Goal: Task Accomplishment & Management: Use online tool/utility

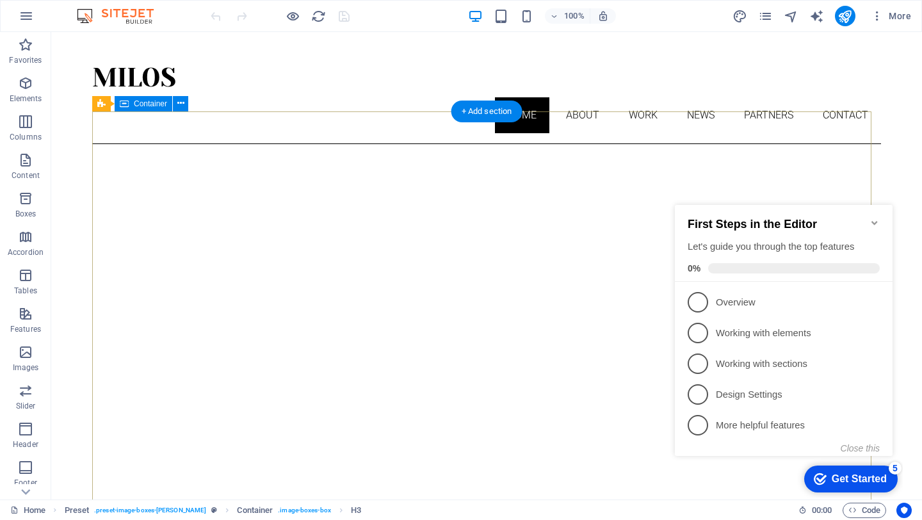
scroll to position [21, 0]
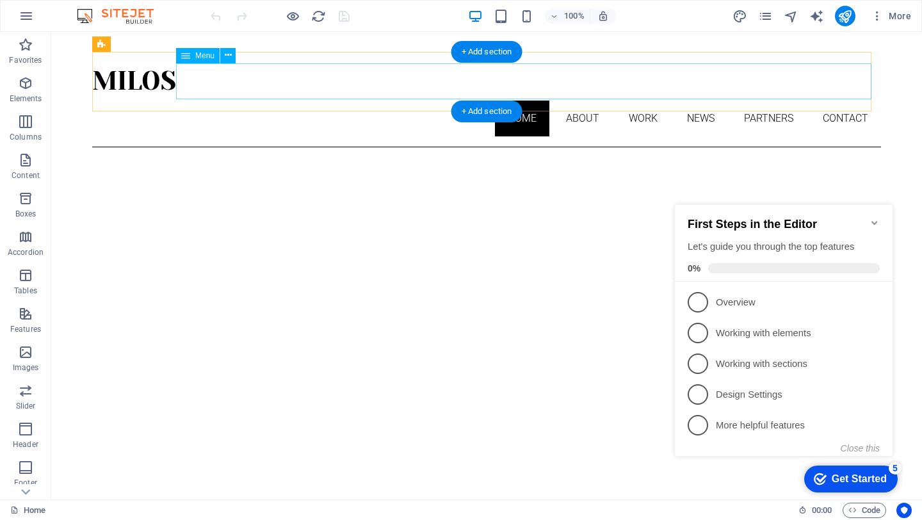
click at [578, 101] on nav "Home About Work News Partners Contact" at bounding box center [486, 119] width 789 height 36
click at [576, 101] on nav "Home About Work News Partners Contact" at bounding box center [486, 119] width 789 height 36
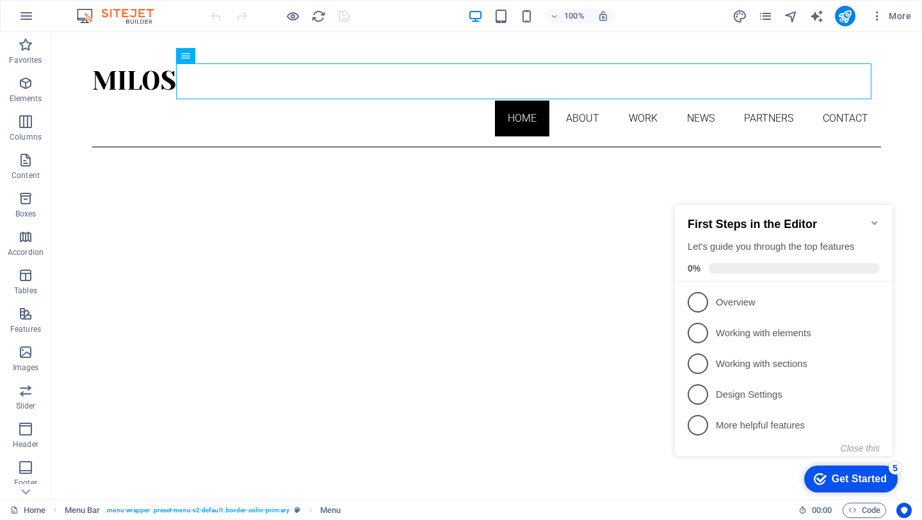
click at [876, 218] on icon "Minimize checklist" at bounding box center [875, 223] width 10 height 10
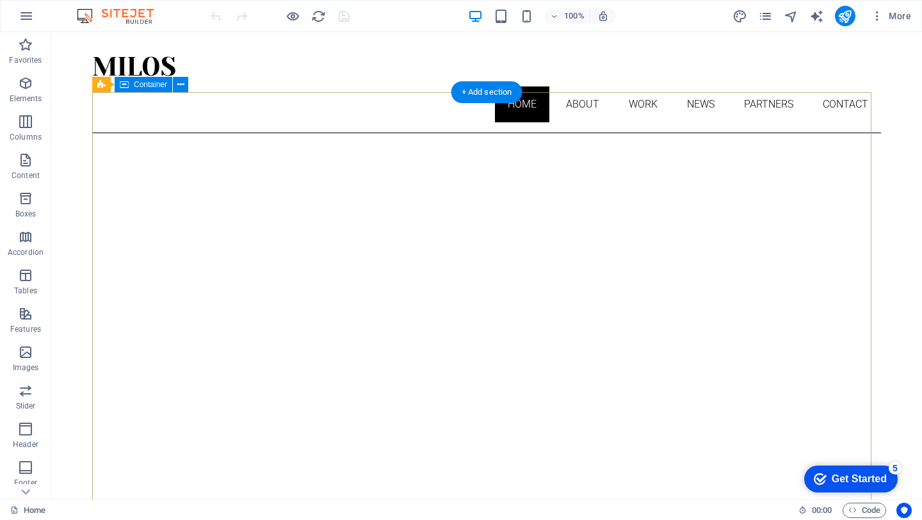
scroll to position [33, 0]
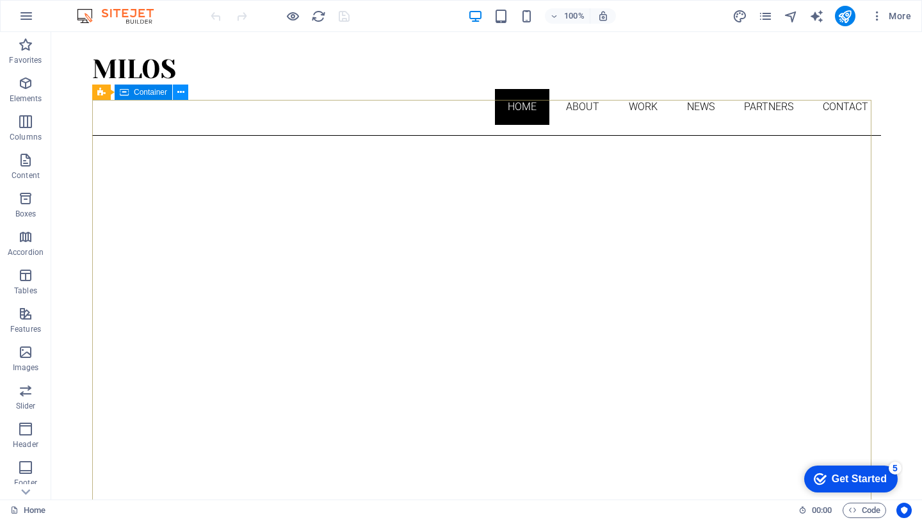
click at [181, 90] on icon at bounding box center [180, 92] width 7 height 13
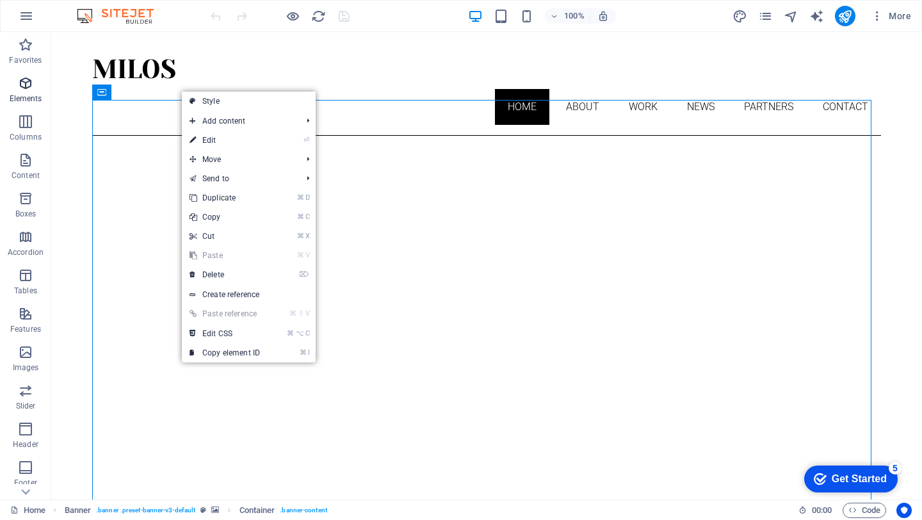
click at [35, 92] on span "Elements" at bounding box center [25, 91] width 51 height 31
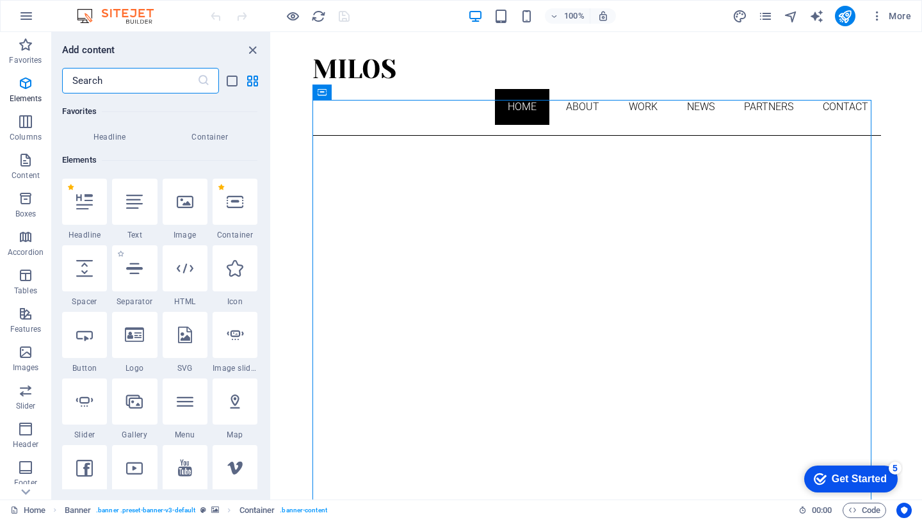
scroll to position [0, 0]
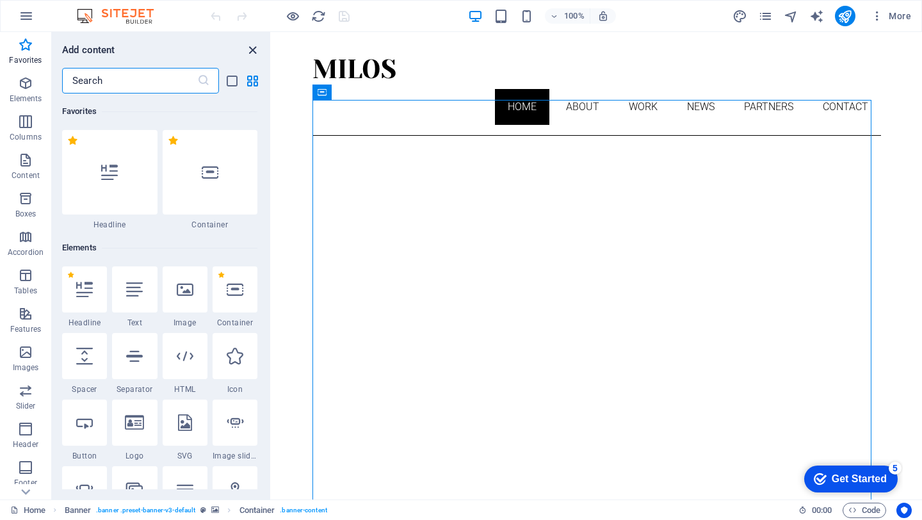
click at [256, 49] on icon "close panel" at bounding box center [252, 50] width 15 height 15
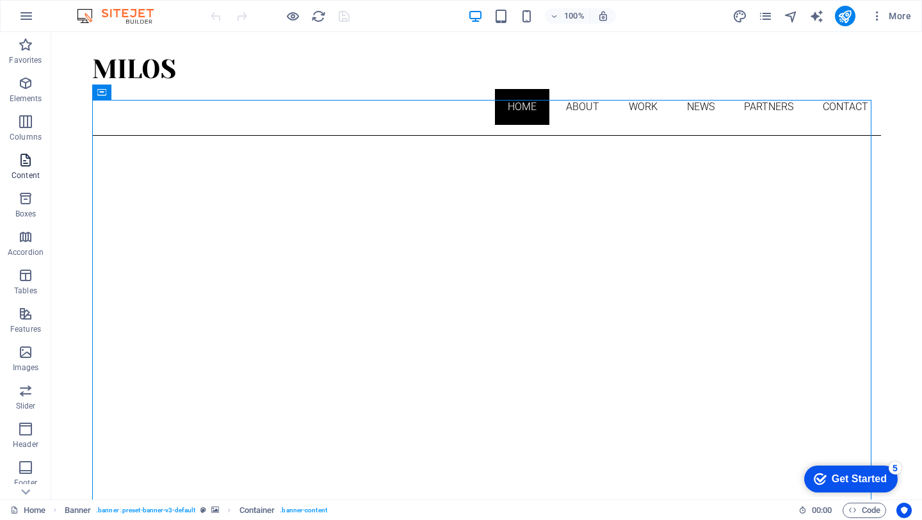
click at [29, 163] on icon "button" at bounding box center [25, 159] width 15 height 15
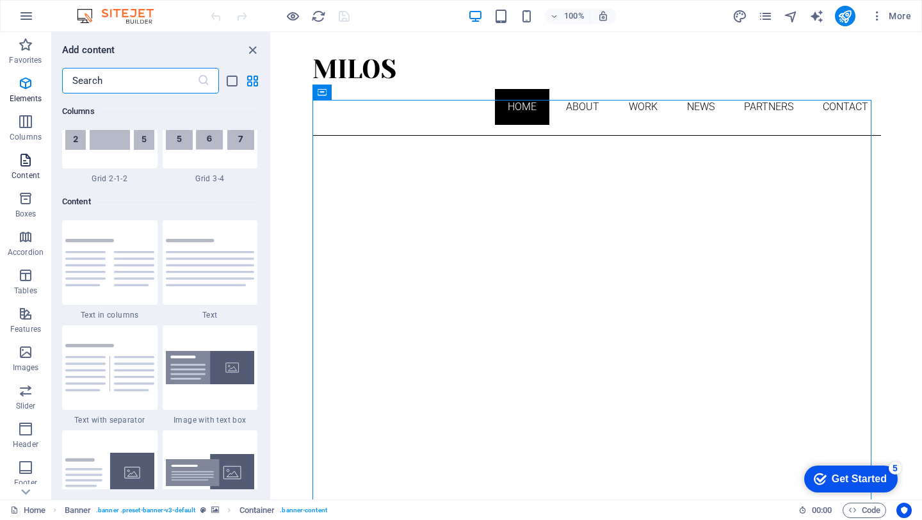
scroll to position [2241, 0]
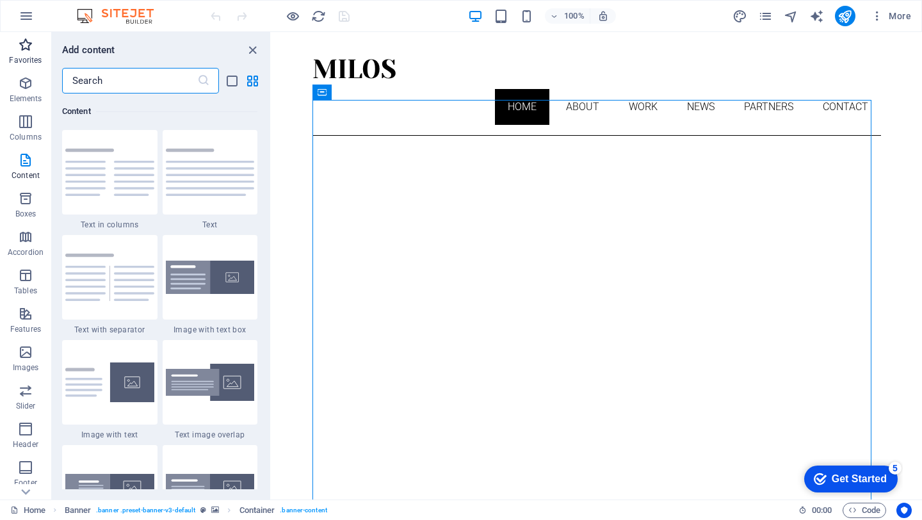
click at [28, 56] on p "Favorites" at bounding box center [25, 60] width 33 height 10
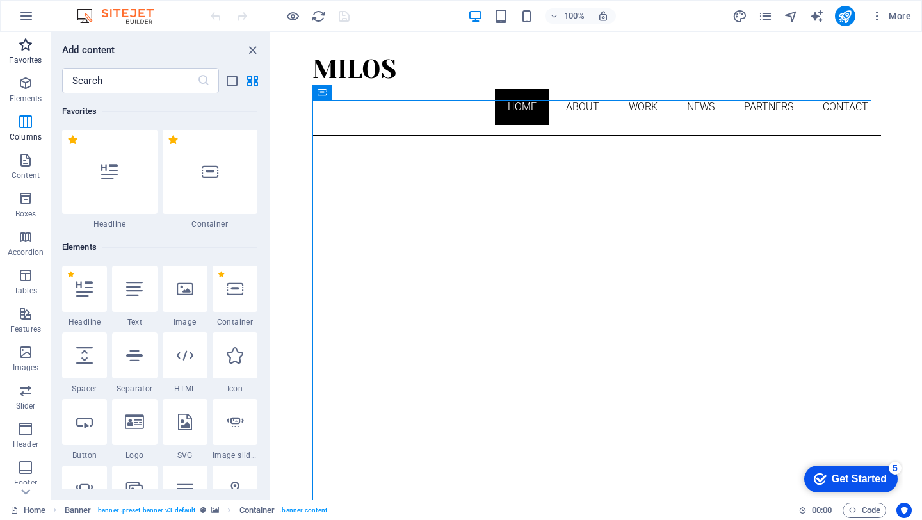
scroll to position [0, 0]
click at [249, 49] on icon "close panel" at bounding box center [252, 50] width 15 height 15
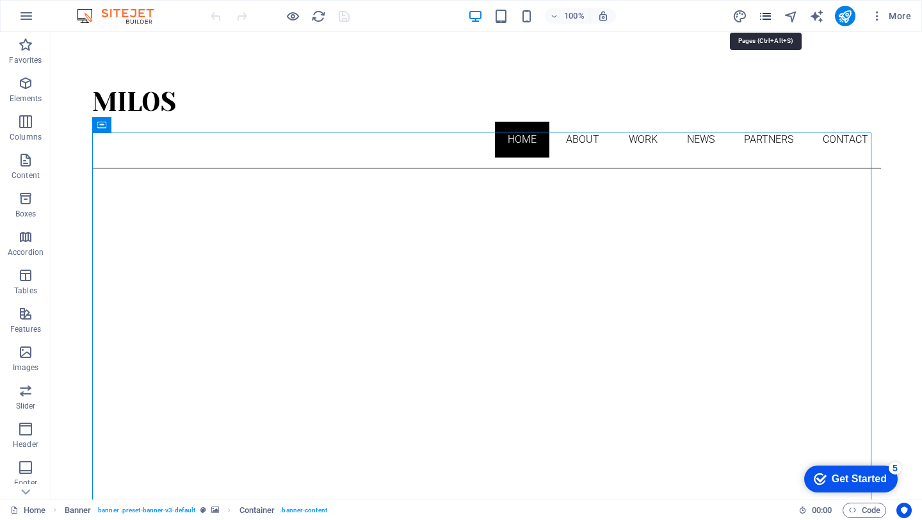
click at [768, 14] on icon "pages" at bounding box center [765, 16] width 15 height 15
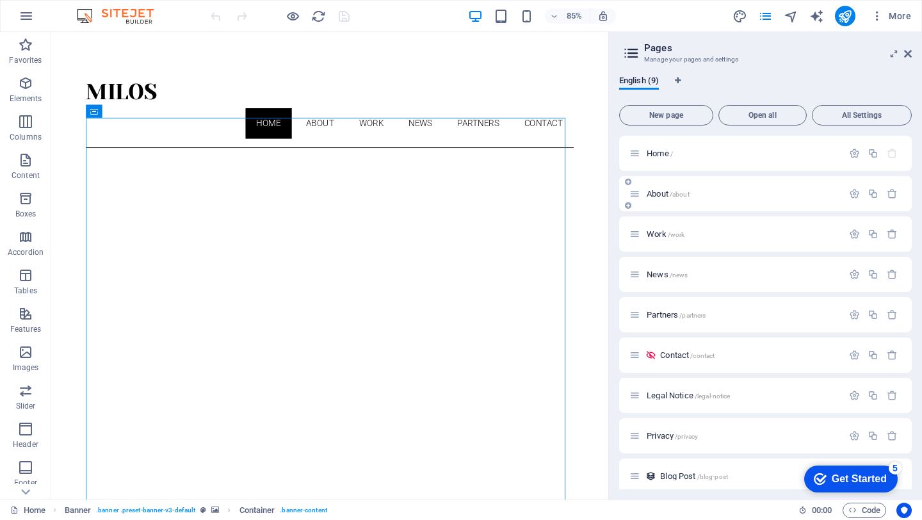
click at [666, 191] on span "About /about" at bounding box center [668, 194] width 43 height 10
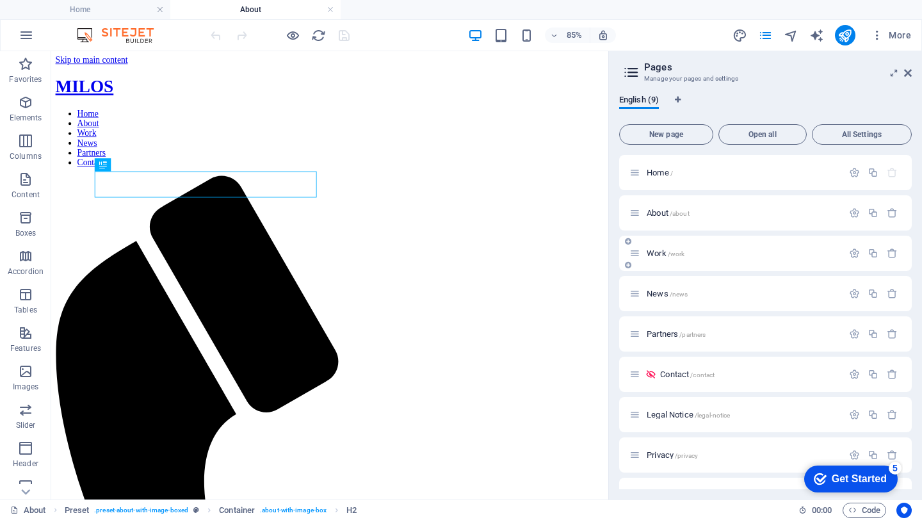
click at [680, 254] on span "/work" at bounding box center [676, 253] width 17 height 7
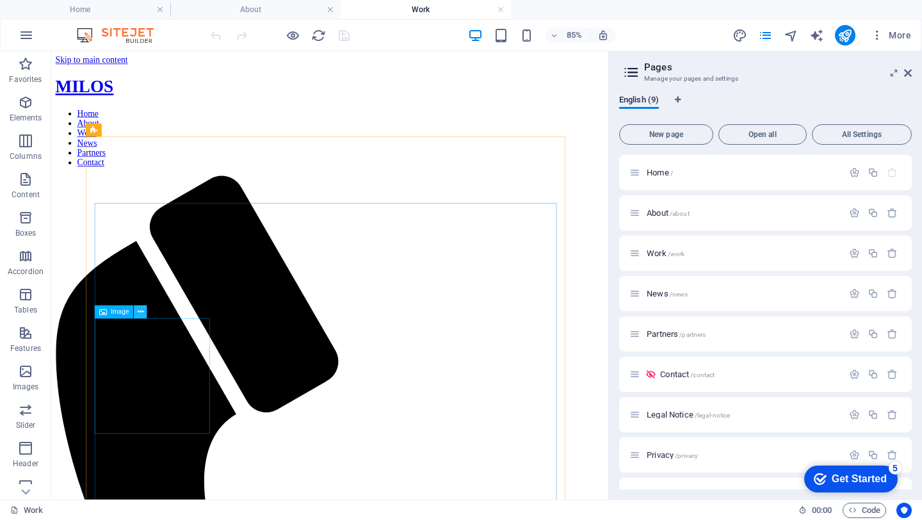
click at [143, 315] on icon at bounding box center [141, 312] width 6 height 12
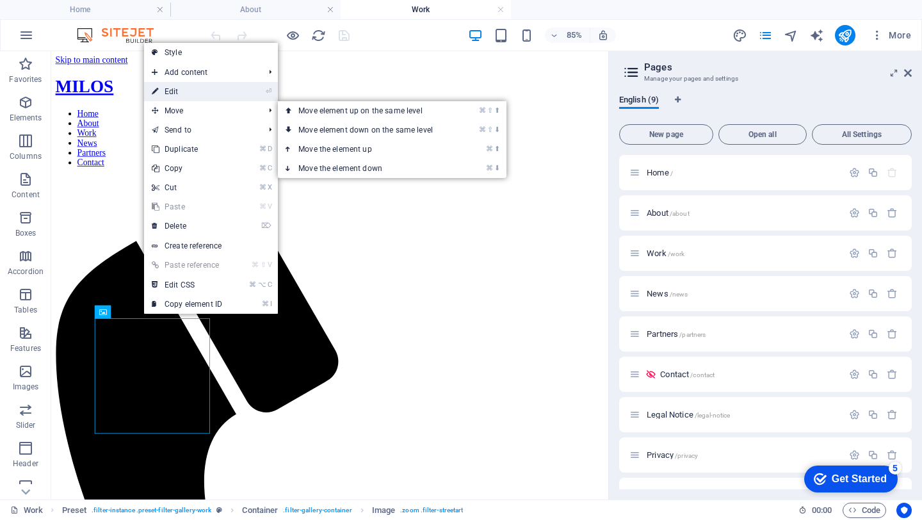
click at [206, 92] on link "⏎ Edit" at bounding box center [187, 91] width 86 height 19
select select "%"
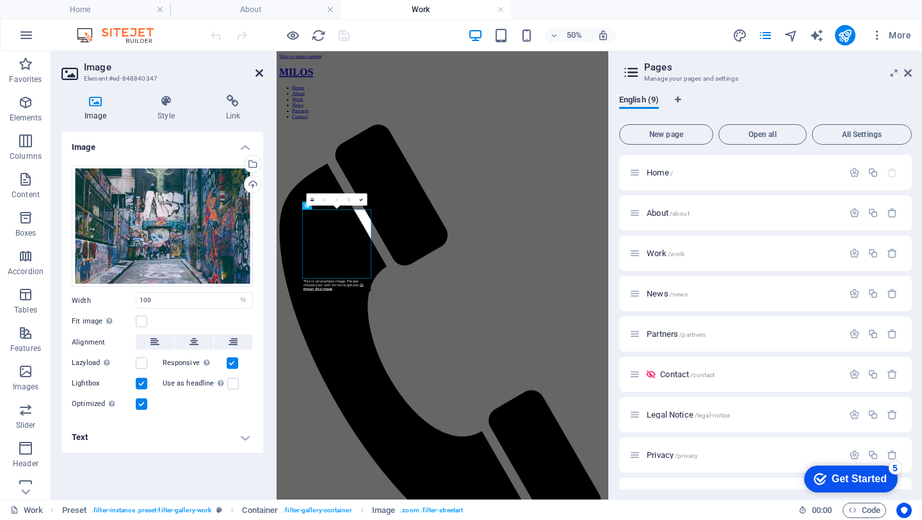
click at [260, 75] on icon at bounding box center [260, 73] width 8 height 10
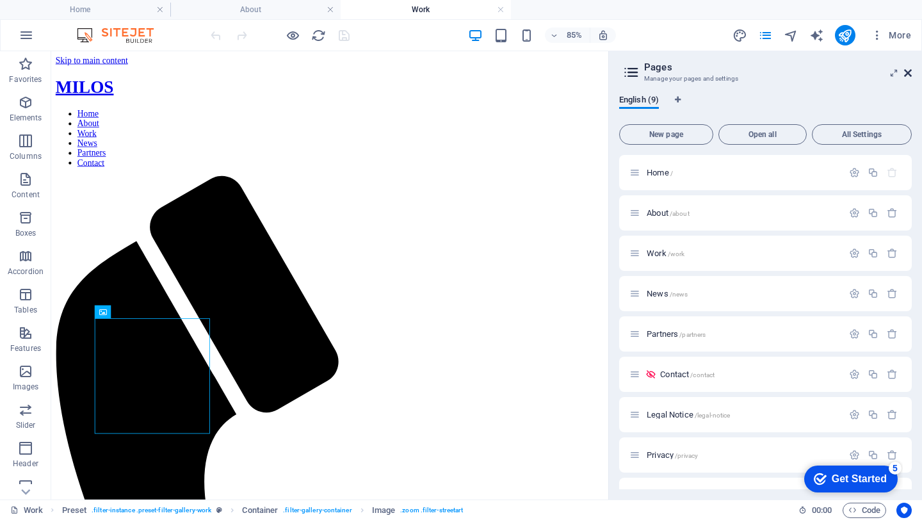
click at [910, 73] on icon at bounding box center [908, 73] width 8 height 10
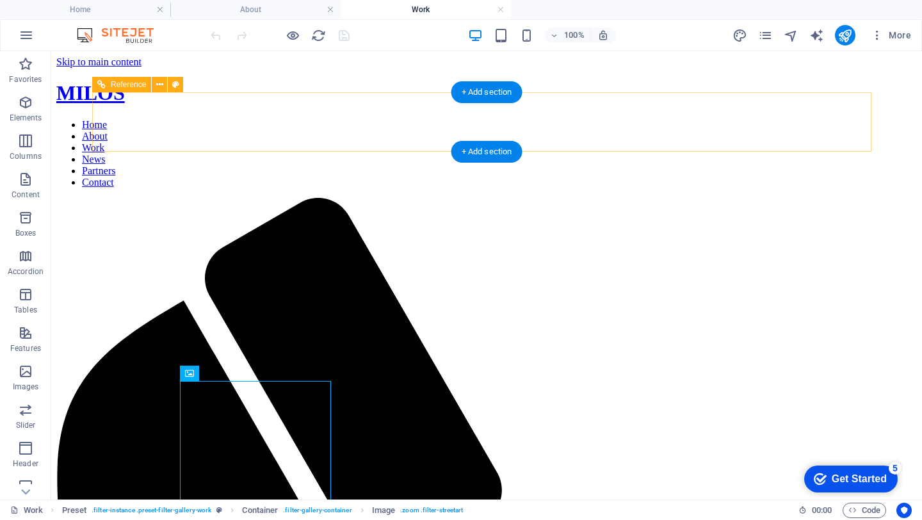
click at [696, 120] on nav "Home About Work News Partners Contact" at bounding box center [486, 153] width 861 height 69
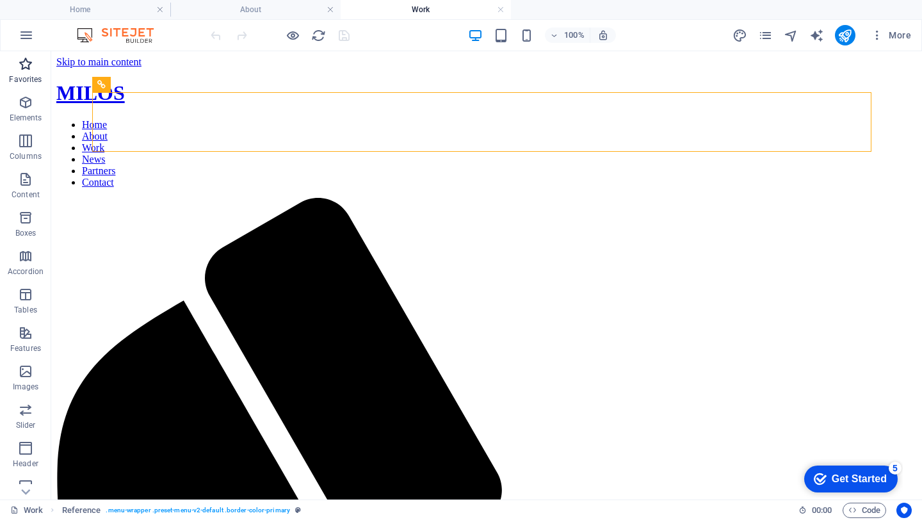
click at [29, 77] on p "Favorites" at bounding box center [25, 79] width 33 height 10
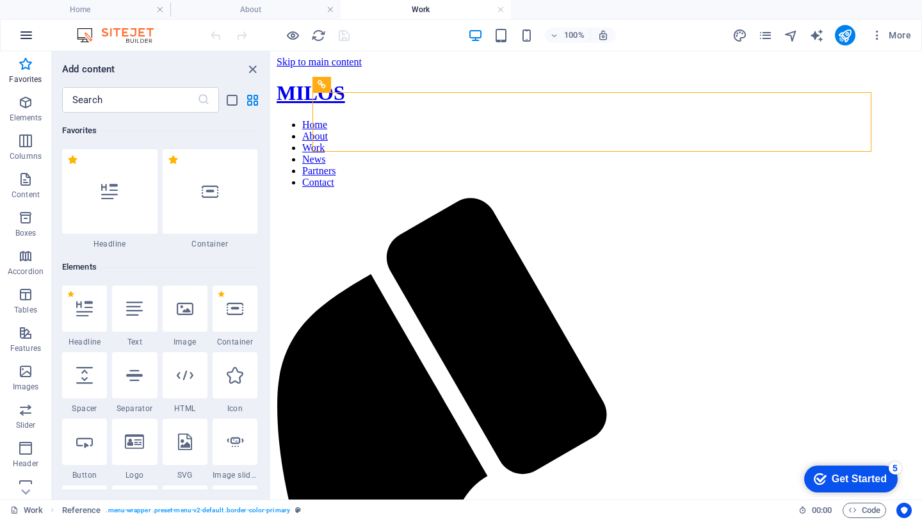
click at [29, 41] on icon "button" at bounding box center [26, 35] width 15 height 15
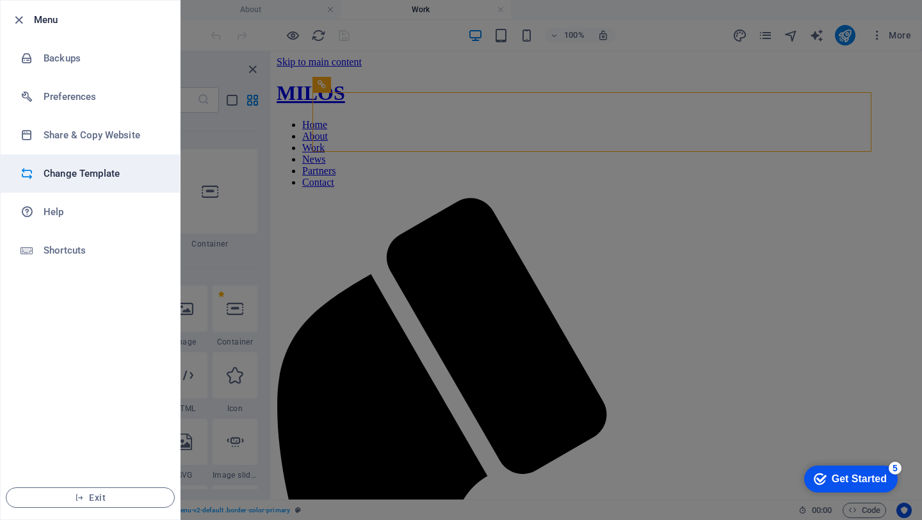
click at [76, 172] on h6 "Change Template" at bounding box center [103, 173] width 118 height 15
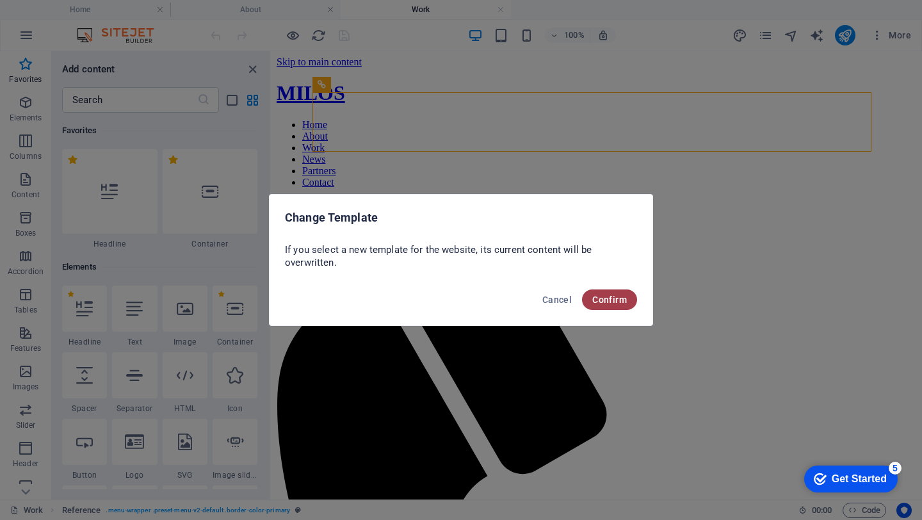
click at [622, 301] on span "Confirm" at bounding box center [609, 300] width 35 height 10
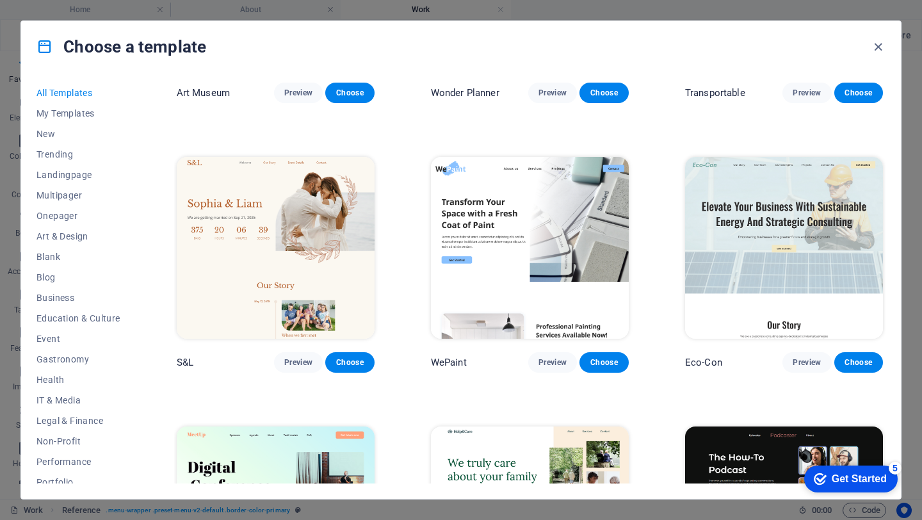
scroll to position [505, 0]
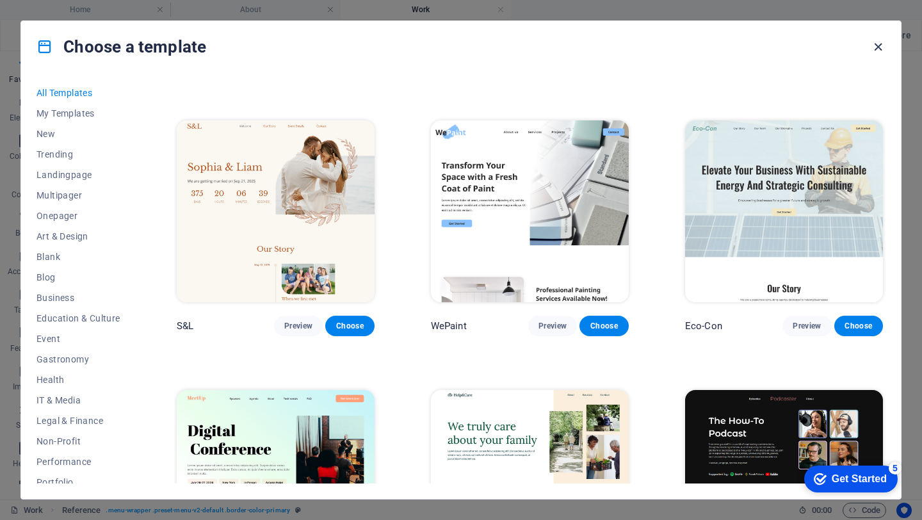
click at [878, 50] on icon "button" at bounding box center [878, 47] width 15 height 15
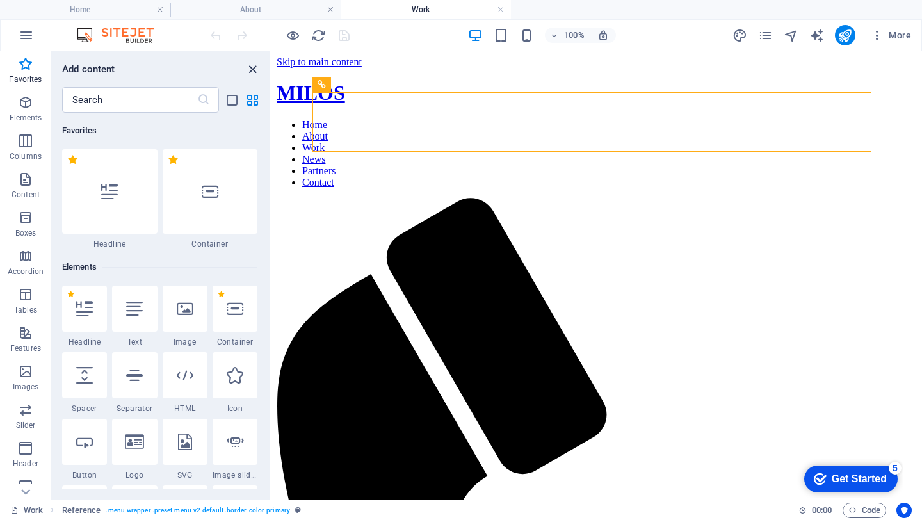
click at [254, 72] on icon "close panel" at bounding box center [252, 69] width 15 height 15
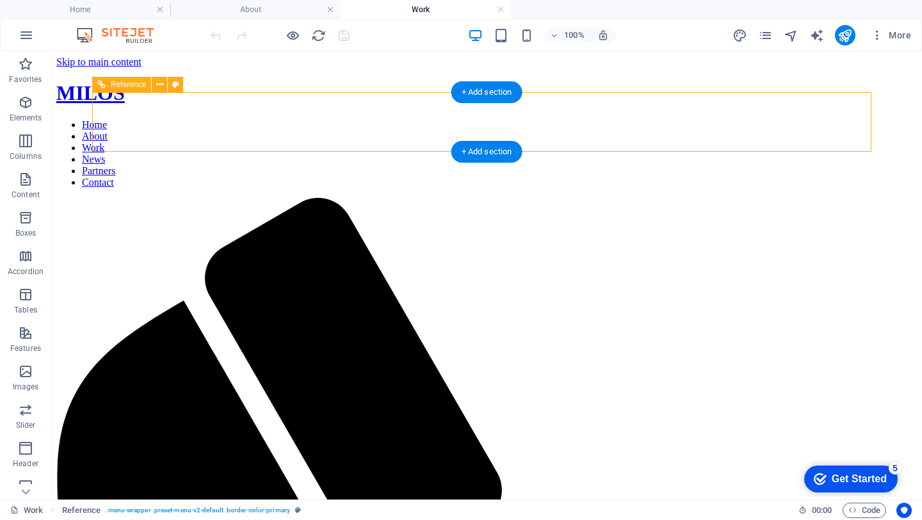
click at [516, 121] on nav "Home About Work News Partners Contact" at bounding box center [486, 153] width 861 height 69
click at [581, 119] on nav "Home About Work News Partners Contact" at bounding box center [486, 153] width 861 height 69
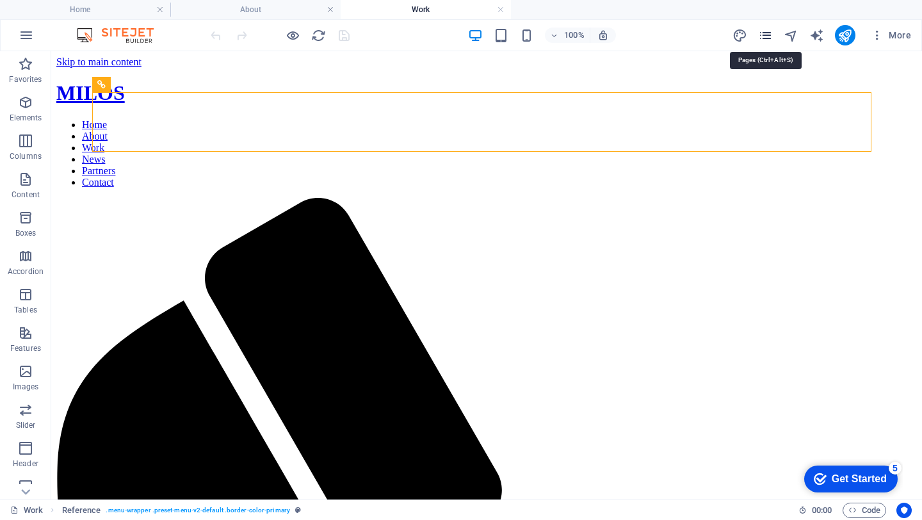
click at [764, 40] on icon "pages" at bounding box center [765, 35] width 15 height 15
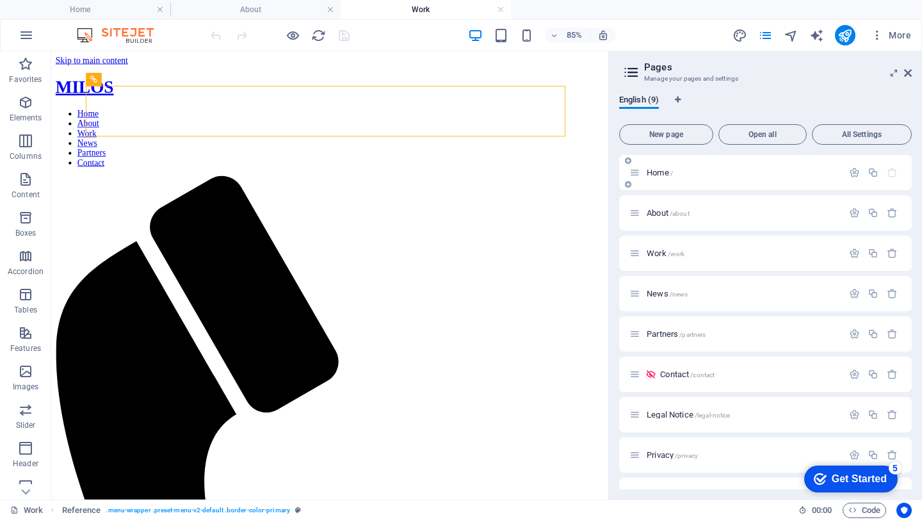
click at [675, 171] on p "Home /" at bounding box center [743, 172] width 192 height 8
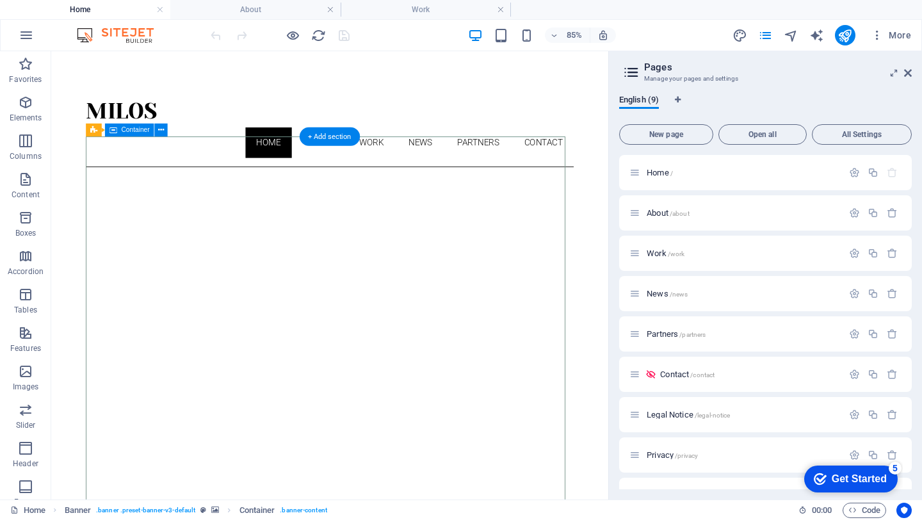
click at [163, 128] on icon at bounding box center [161, 130] width 6 height 12
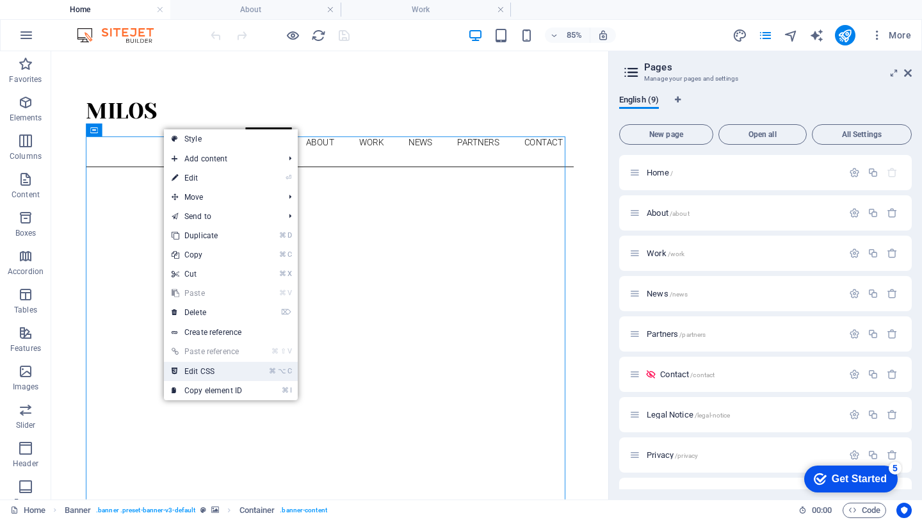
click at [195, 372] on link "⌘ ⌥ C Edit CSS" at bounding box center [207, 371] width 86 height 19
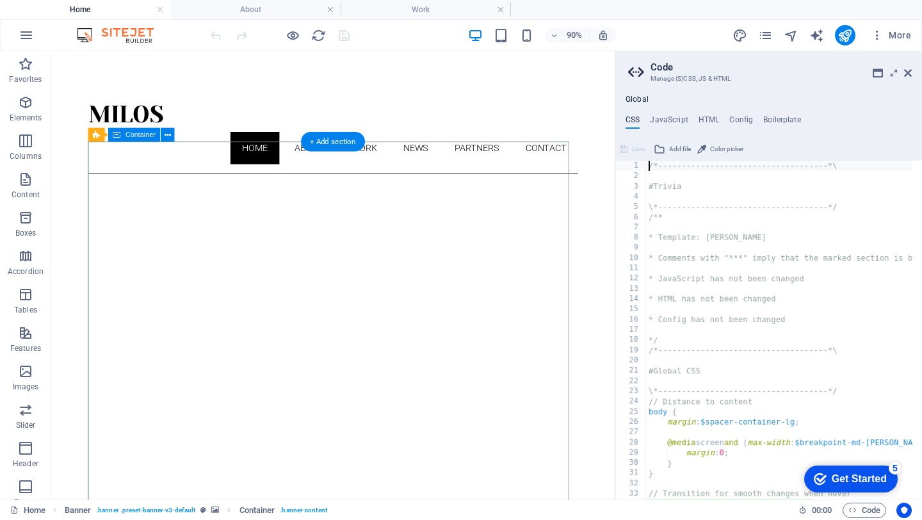
scroll to position [184, 0]
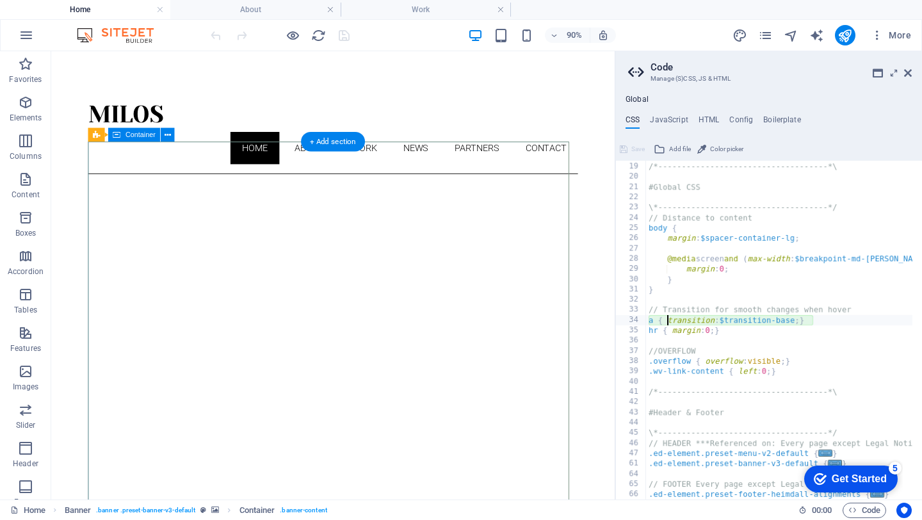
type textarea "hr { margin: 0; }"
type textarea ".wv-link-content { left: 0; }"
type textarea "/*------------------------------------*\"
type textarea "#Header & Footer"
type textarea ".ed-element.preset-banner-v3-default {"
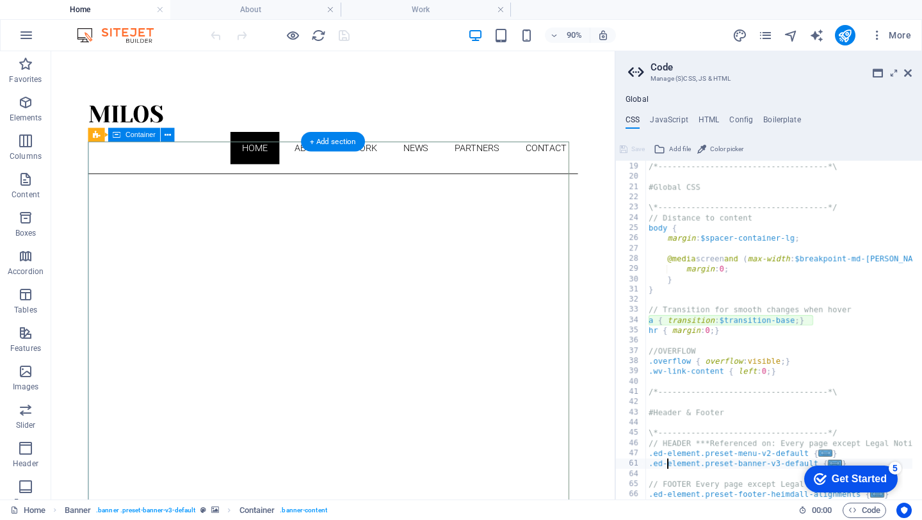
type textarea ".ed-element.preset-footer-heimdall-alignments {"
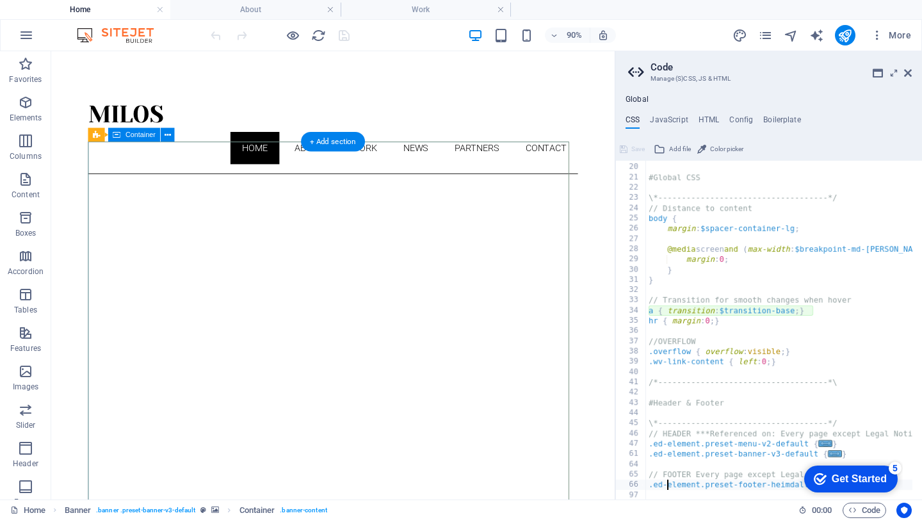
type textarea "/*------------------------------------*\"
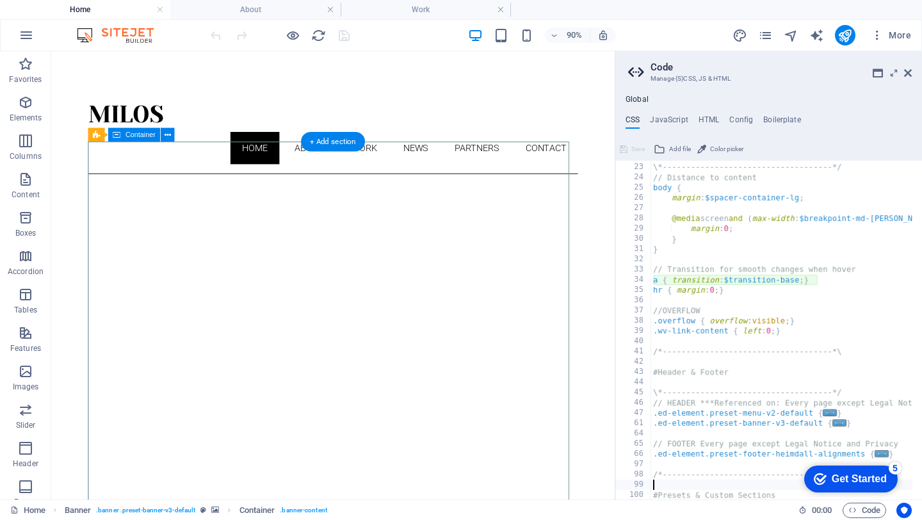
type textarea "#Presets & Custom Sections"
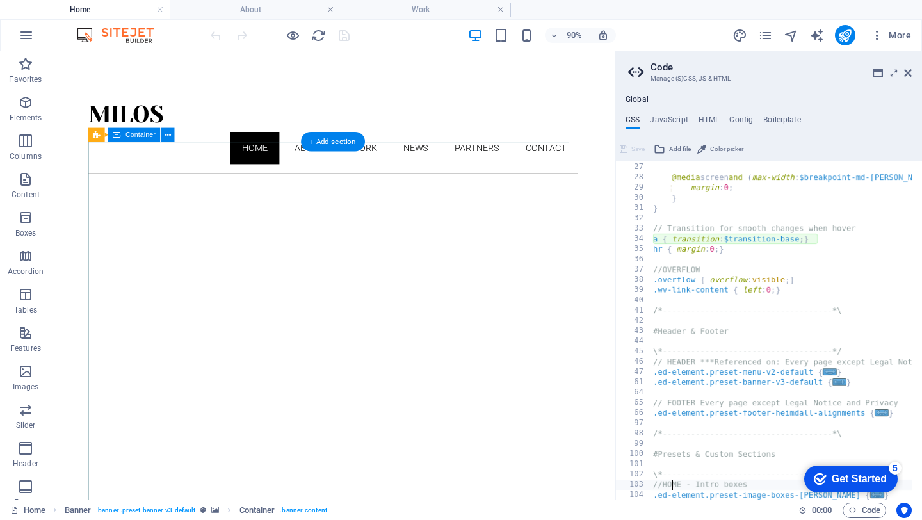
type textarea ".ed-element.preset-image-boxes-jane {"
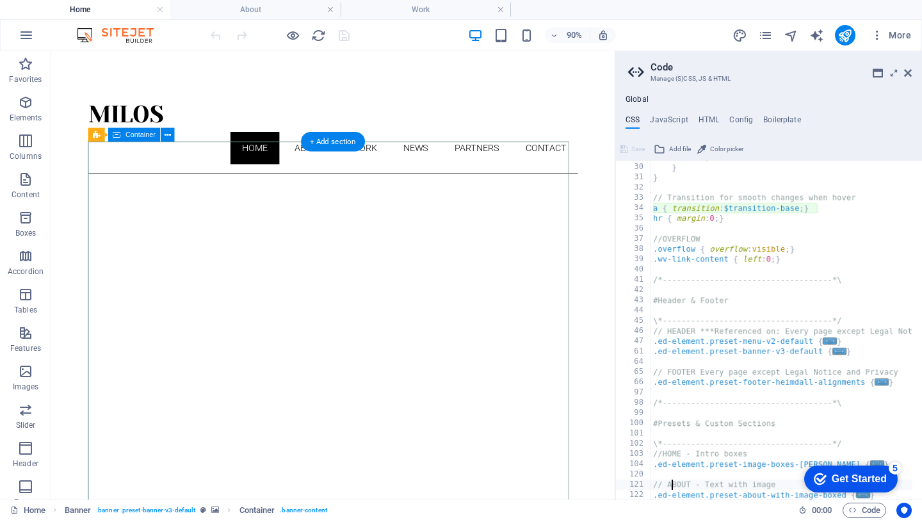
type textarea ".ed-element.preset-about-with-image-boxed {"
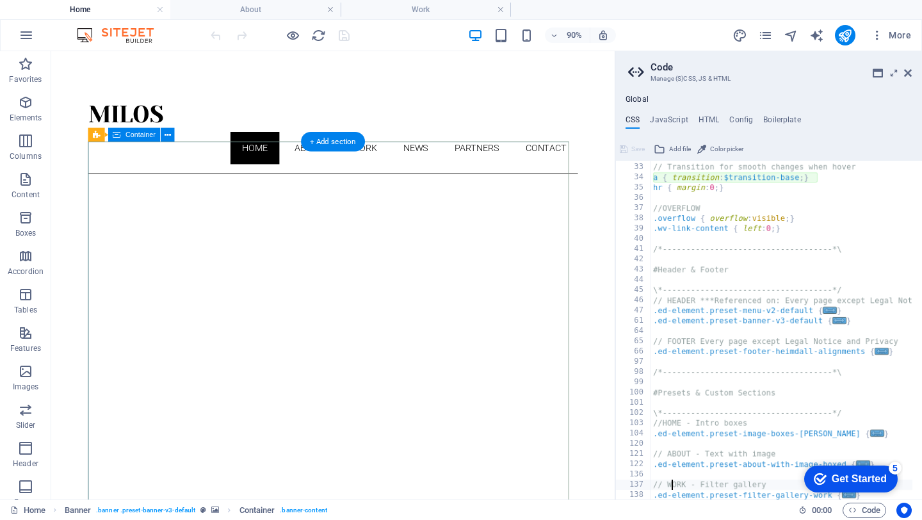
type textarea ".ed-element.preset-filter-gallery-work {"
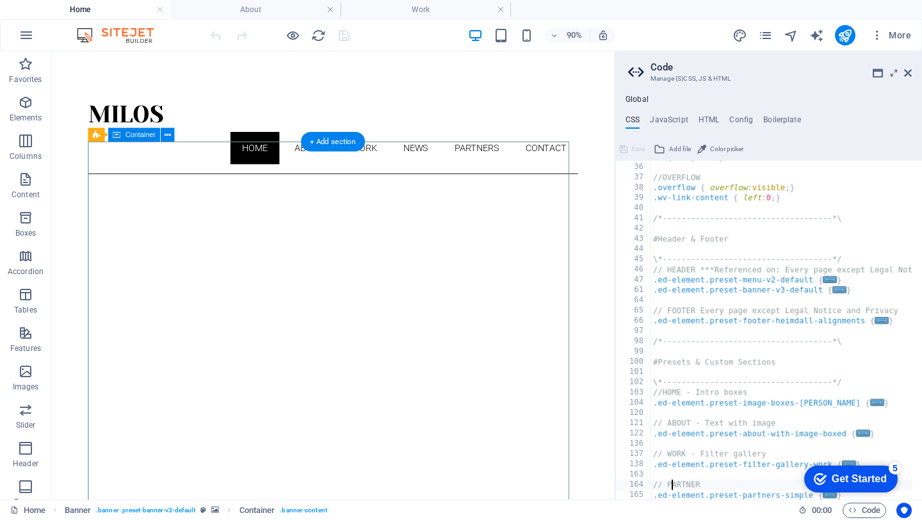
type textarea ".ed-element.preset-partners-simple {"
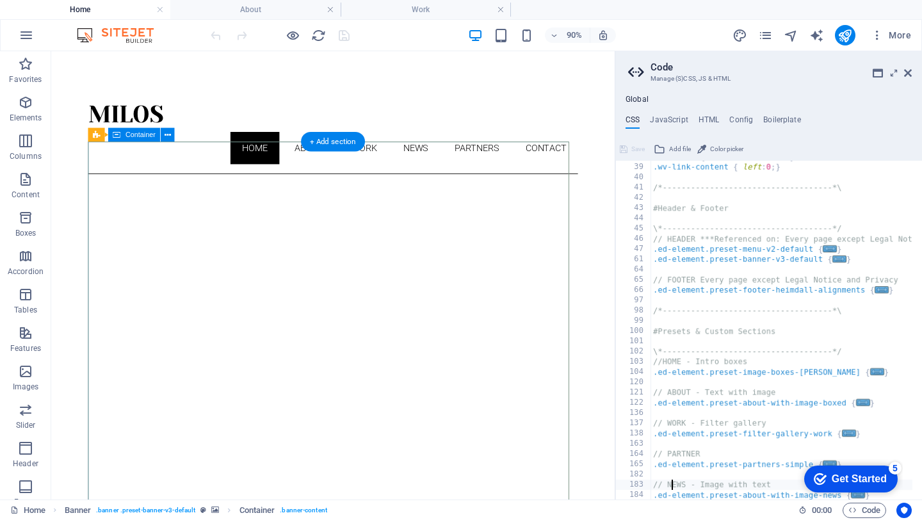
type textarea ".ed-element.preset-about-with-image-news {"
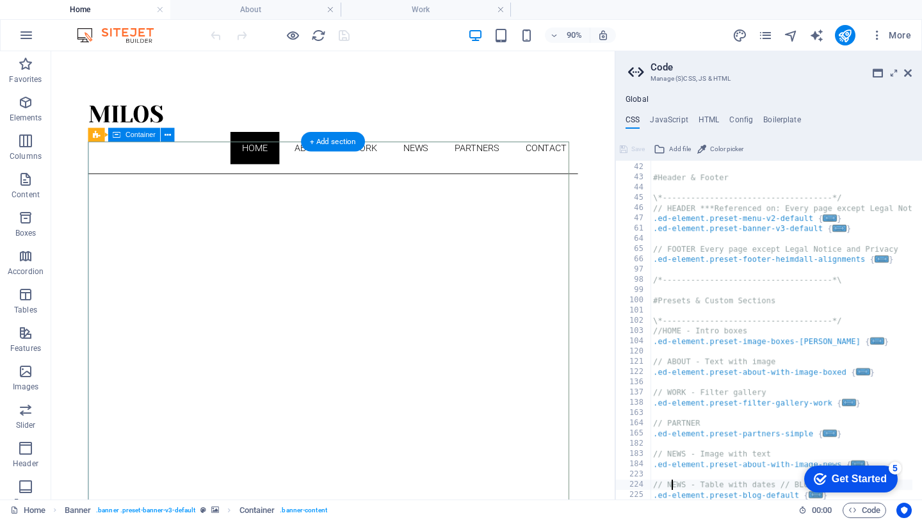
type textarea ".ed-element.preset-blog-default {"
type textarea ".ed-element.preset-blog {"
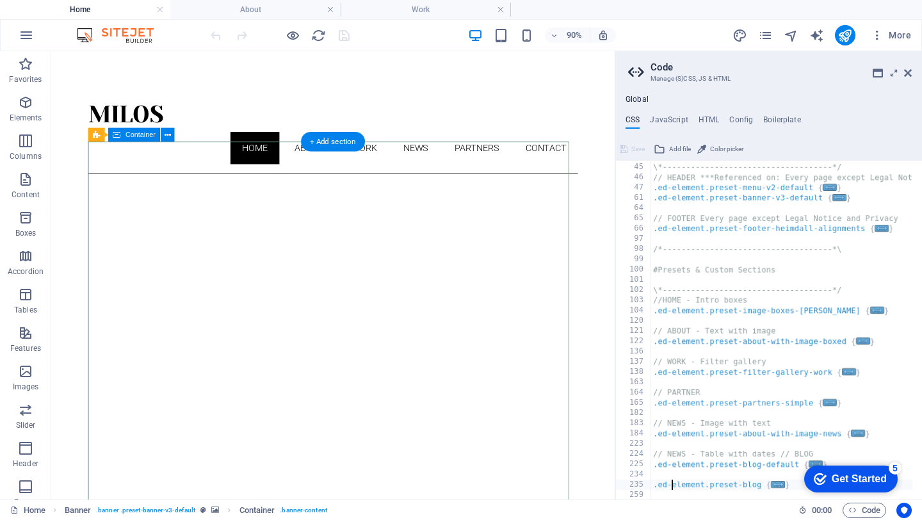
type textarea ".ed-element.preset-blog-post-blog {"
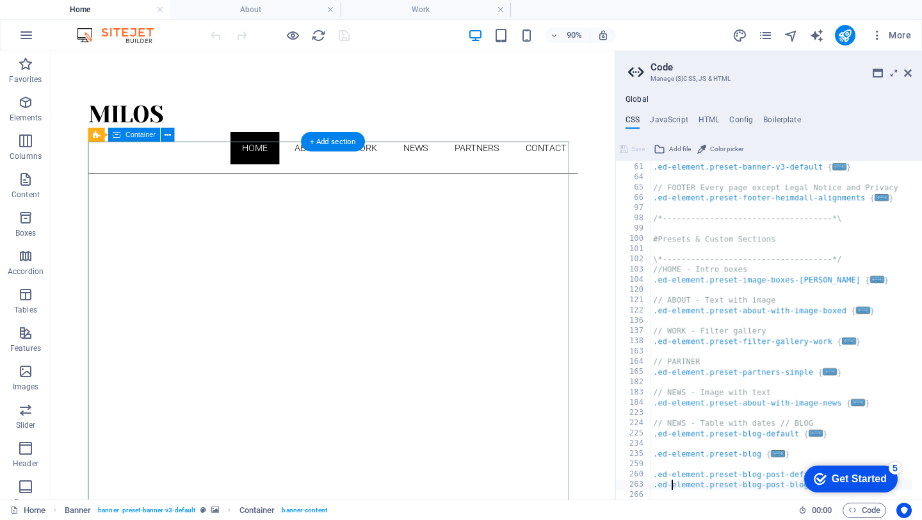
type textarea "justify-content: center;"
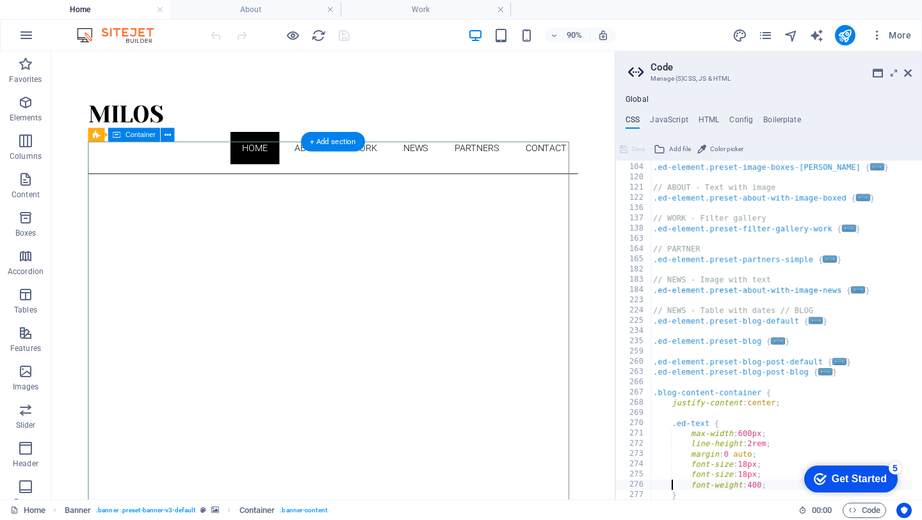
type textarea "}"
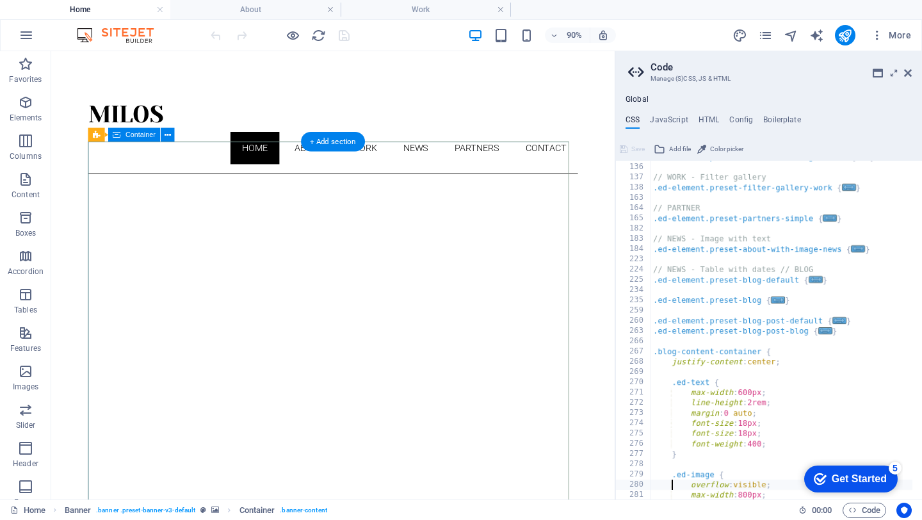
scroll to position [644, 0]
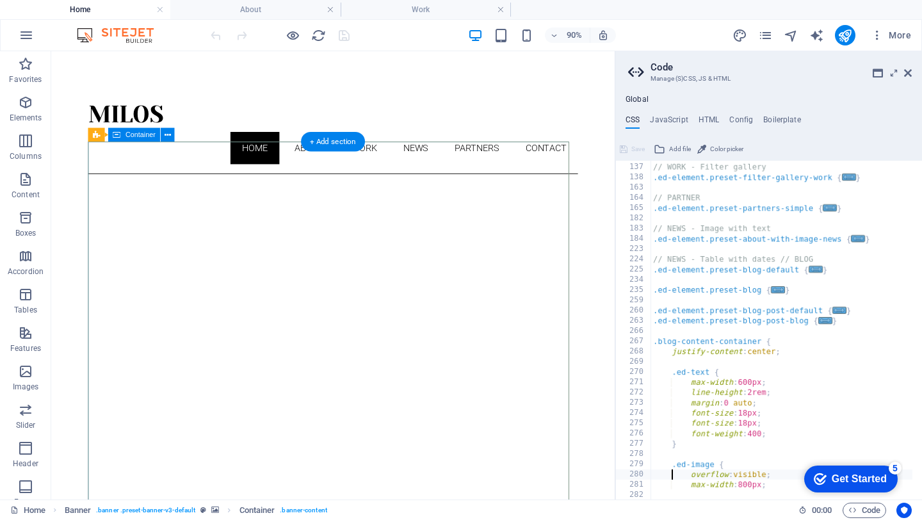
type textarea "max-width: 800px;"
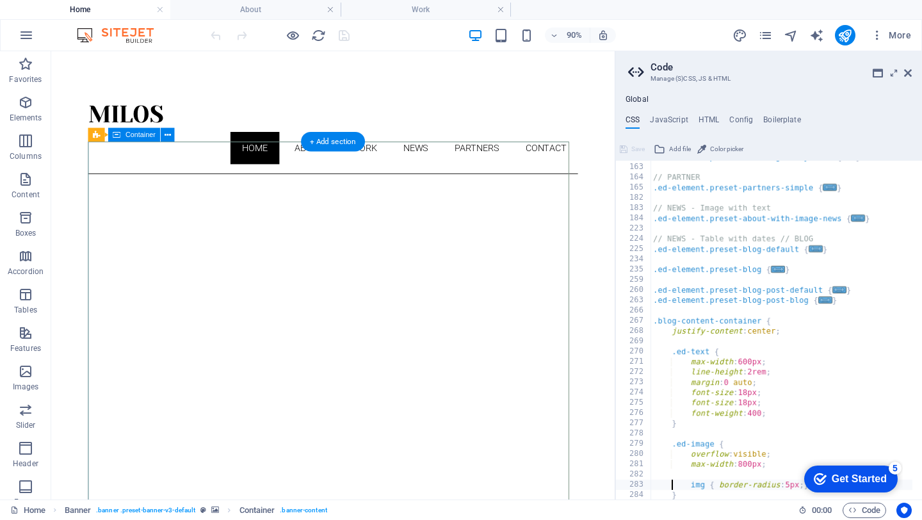
type textarea "}"
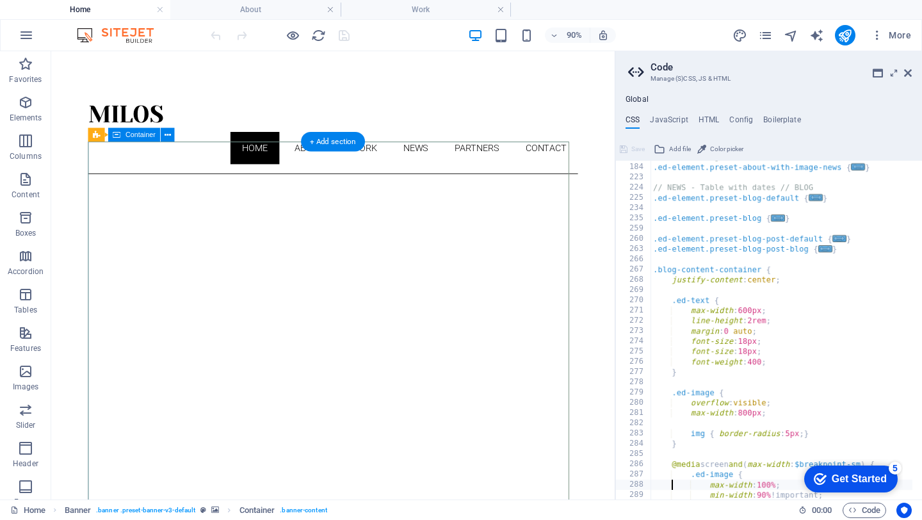
type textarea "min-width: 90% !important;"
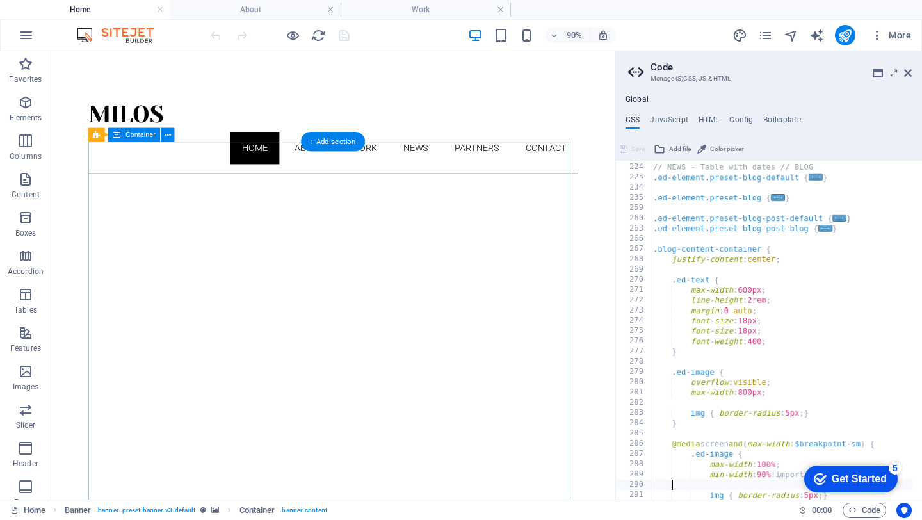
type textarea "}"
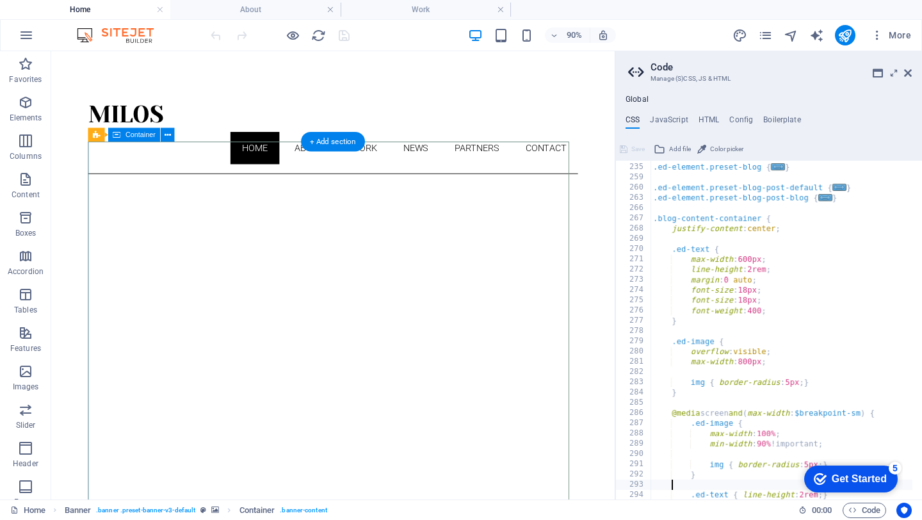
type textarea "}"
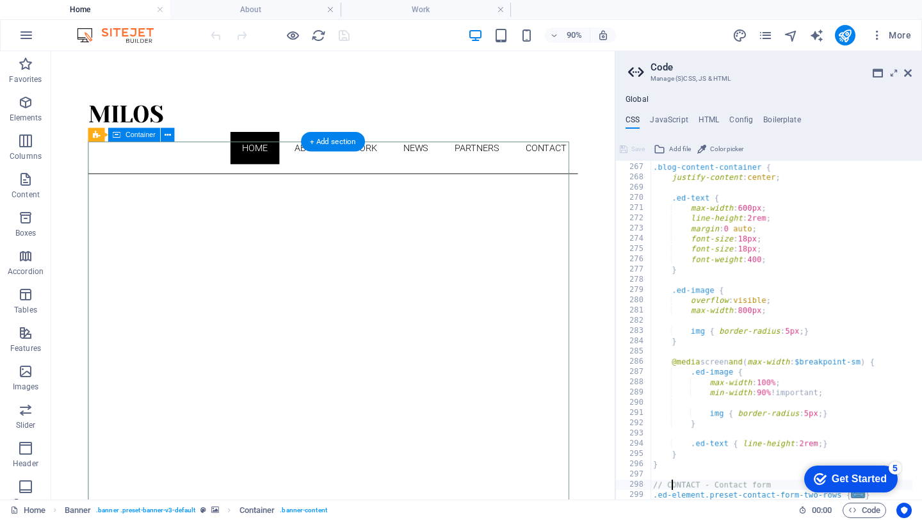
type textarea ".ed-element.preset-contact-form-two-rows {"
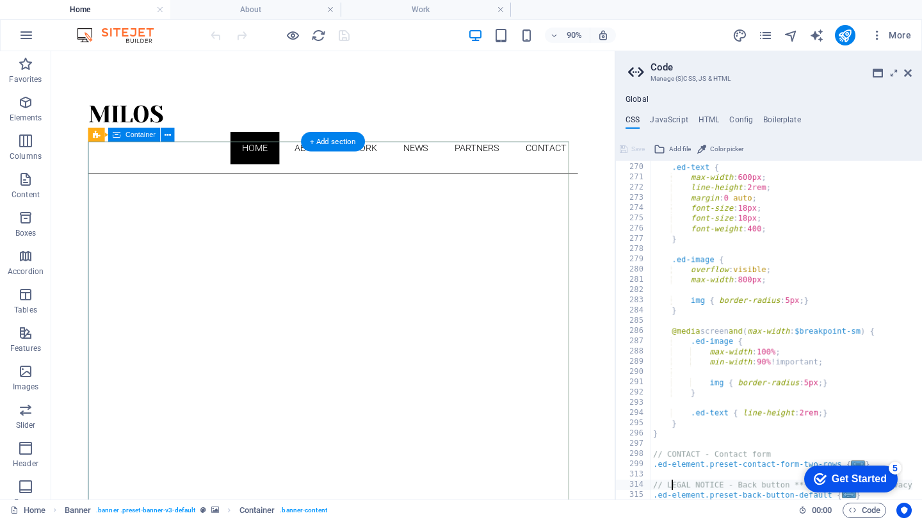
scroll to position [860, 0]
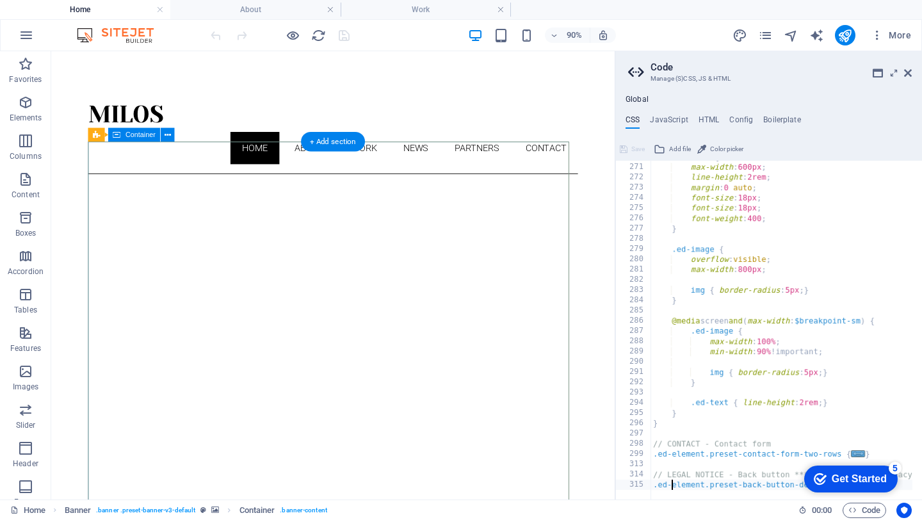
type textarea "}"
click at [696, 118] on ul "CSS JavaScript HTML Config Boilerplate" at bounding box center [769, 122] width 307 height 14
click at [714, 122] on h4 "HTML" at bounding box center [709, 122] width 21 height 14
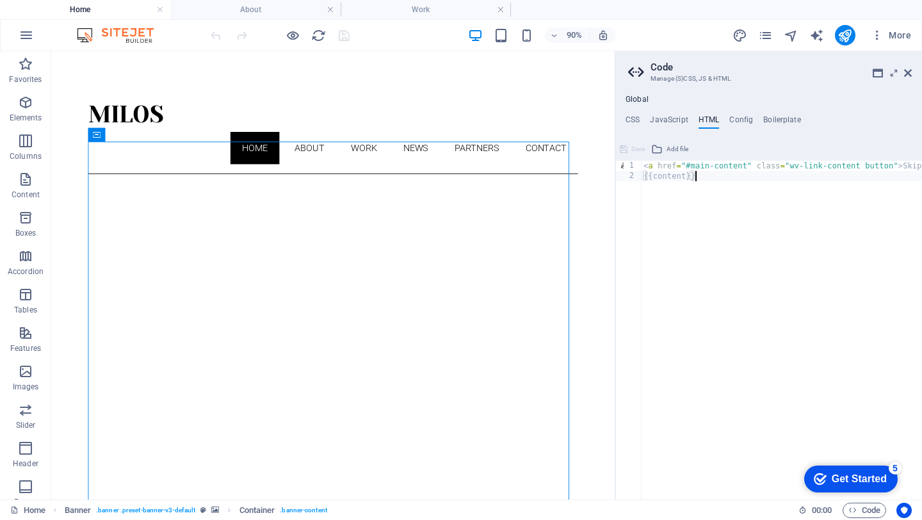
type textarea "<a href="#main-content" class="wv-link-content button">Skip to main content</a>"
click at [670, 120] on h4 "JavaScript" at bounding box center [669, 122] width 38 height 14
type textarea "/* JS for preset "Menu V2" */"
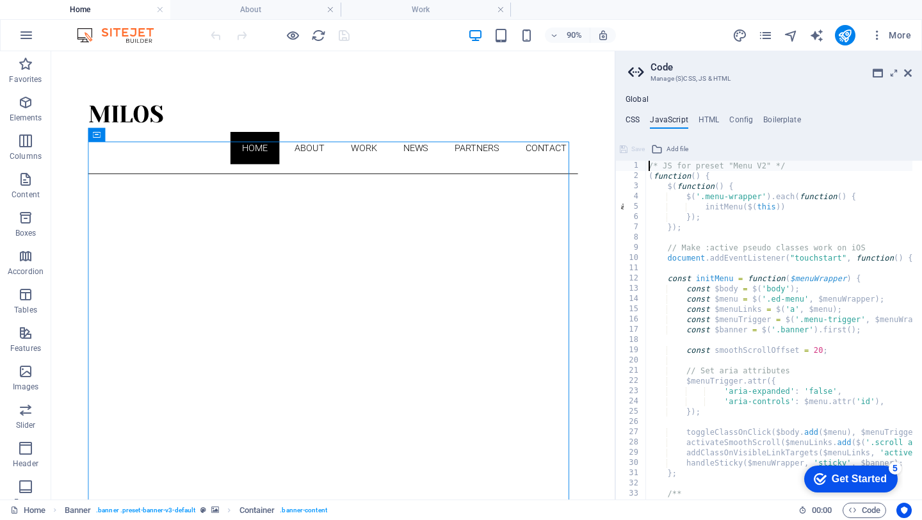
click at [631, 118] on h4 "CSS" at bounding box center [633, 122] width 14 height 14
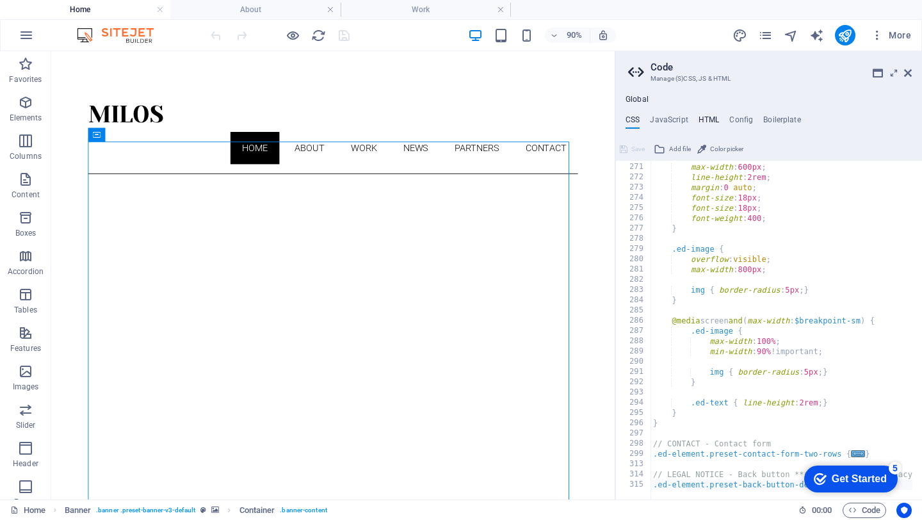
click at [714, 118] on h4 "HTML" at bounding box center [709, 122] width 21 height 14
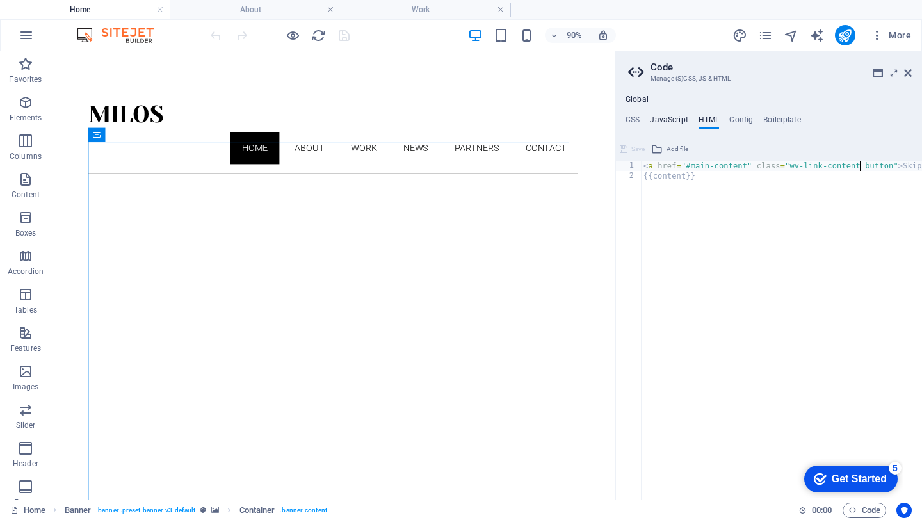
click at [666, 120] on h4 "JavaScript" at bounding box center [669, 122] width 38 height 14
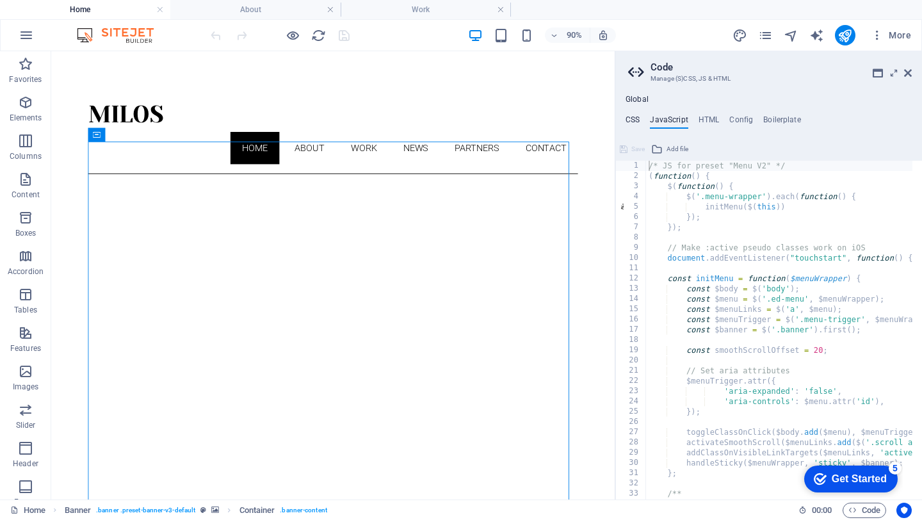
click at [635, 119] on h4 "CSS" at bounding box center [633, 122] width 14 height 14
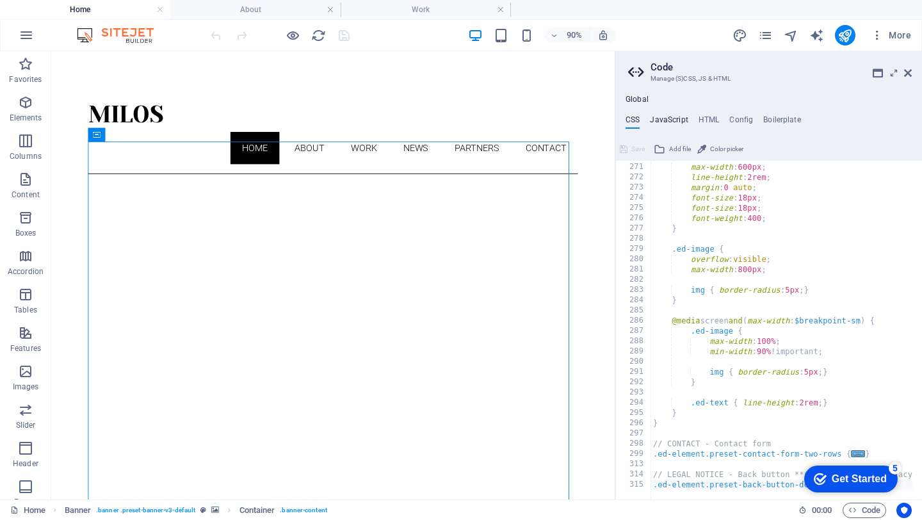
click at [676, 118] on h4 "JavaScript" at bounding box center [669, 122] width 38 height 14
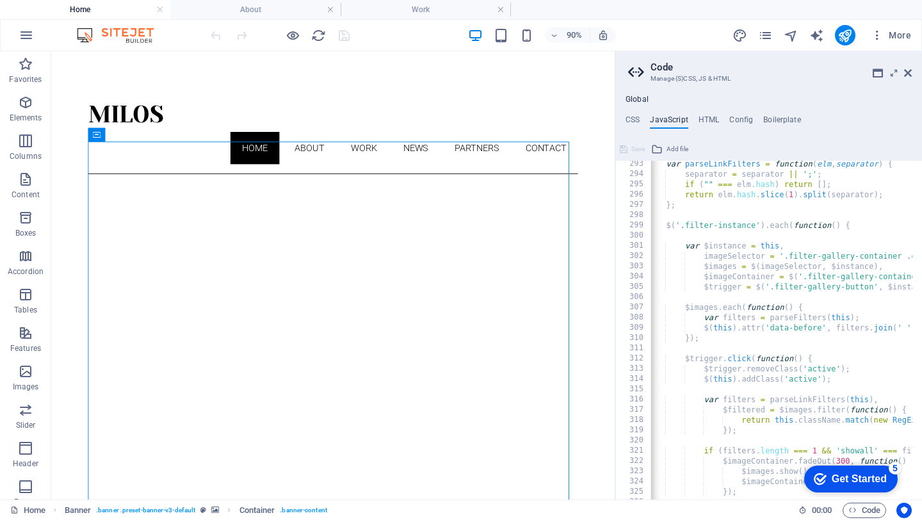
scroll to position [0, 6]
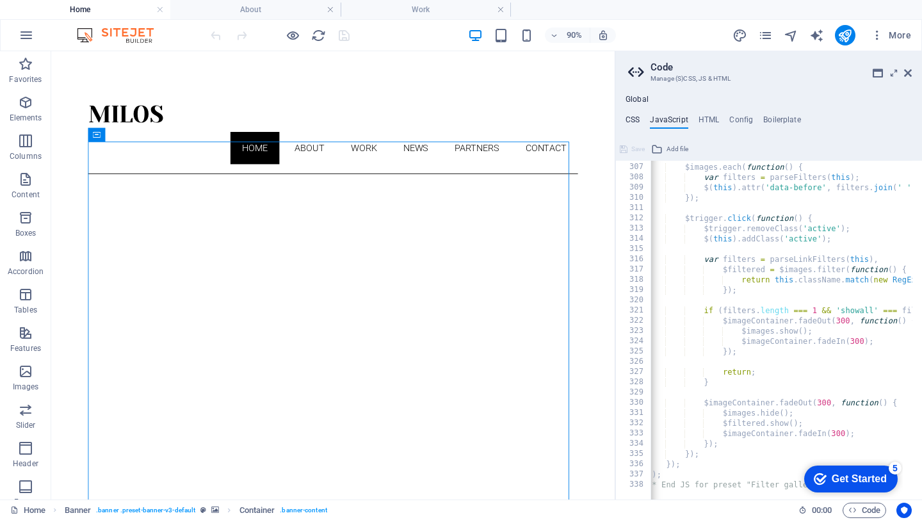
click at [634, 115] on h4 "CSS" at bounding box center [633, 122] width 14 height 14
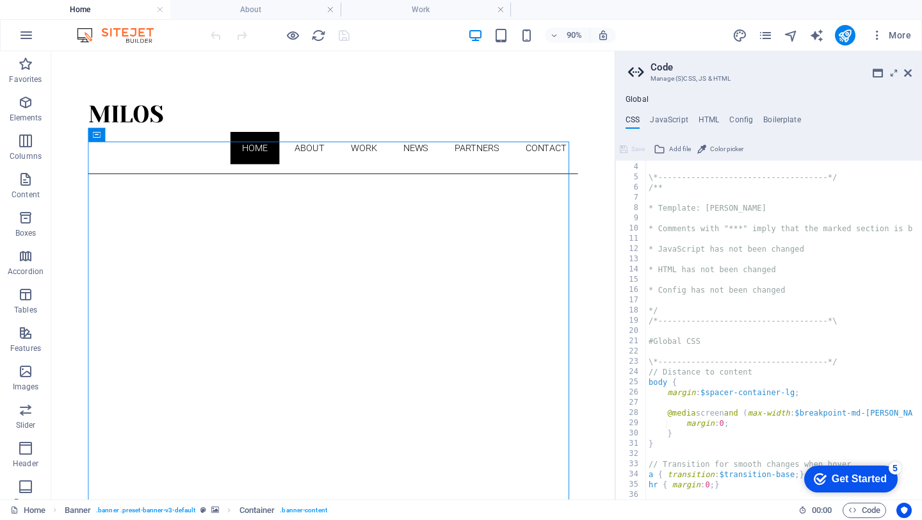
scroll to position [0, 0]
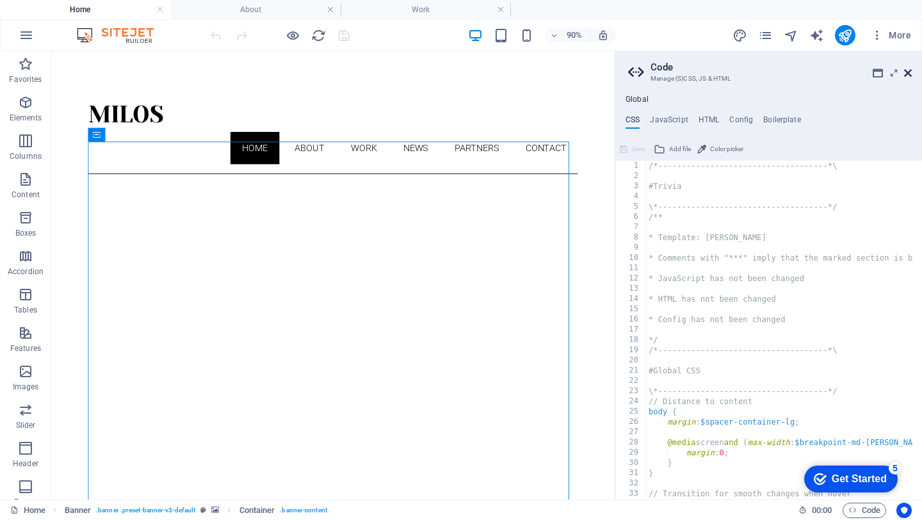
click at [908, 74] on icon at bounding box center [908, 73] width 8 height 10
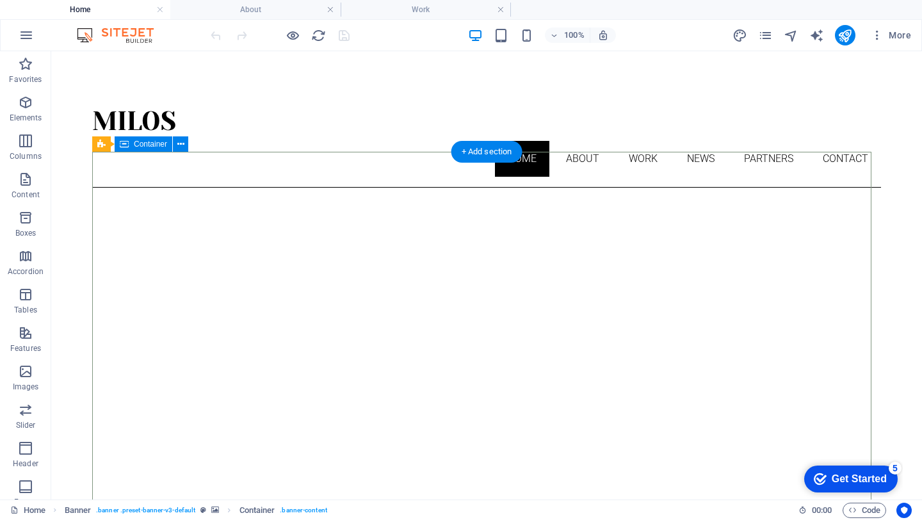
click at [157, 147] on span "Container" at bounding box center [150, 144] width 33 height 8
click at [183, 147] on icon at bounding box center [180, 144] width 7 height 13
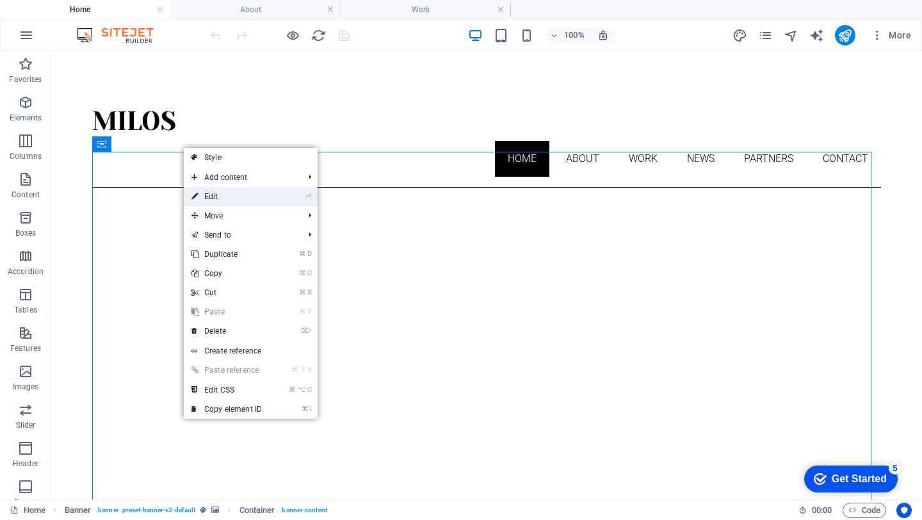
click at [227, 196] on link "⏎ Edit" at bounding box center [227, 196] width 86 height 19
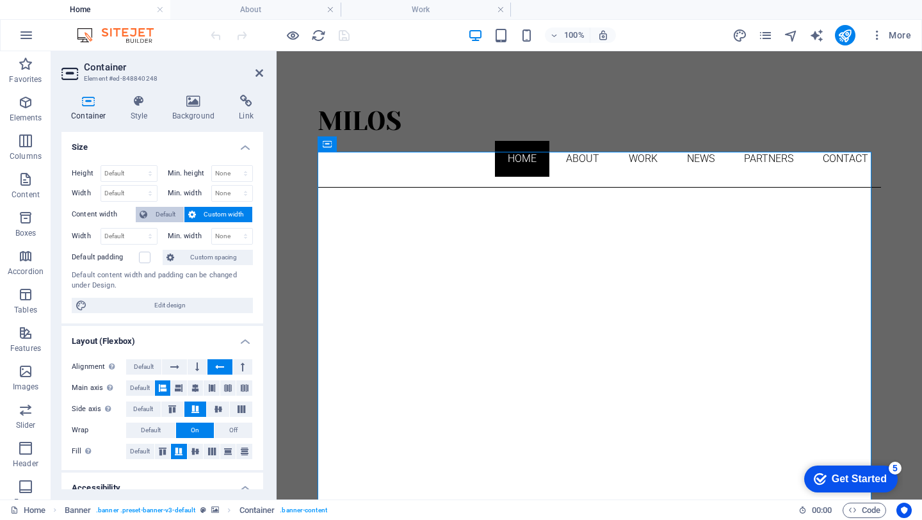
click at [170, 217] on span "Default" at bounding box center [165, 214] width 29 height 15
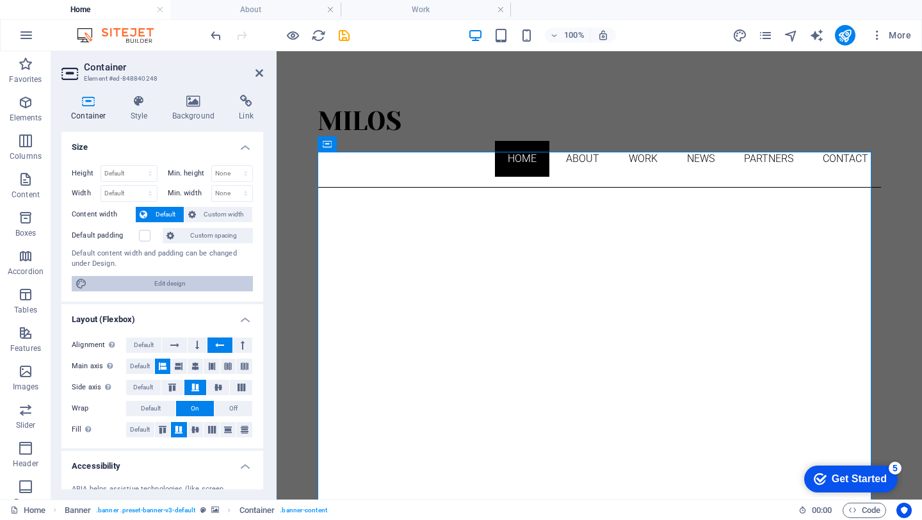
click at [151, 285] on span "Edit design" at bounding box center [170, 283] width 158 height 15
select select "px"
select select "300"
select select "px"
select select "rem"
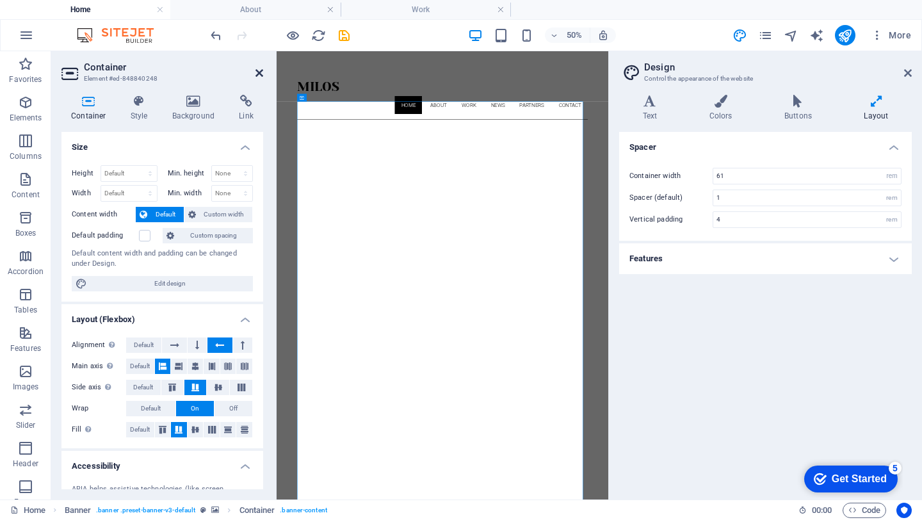
click at [261, 75] on icon at bounding box center [260, 73] width 8 height 10
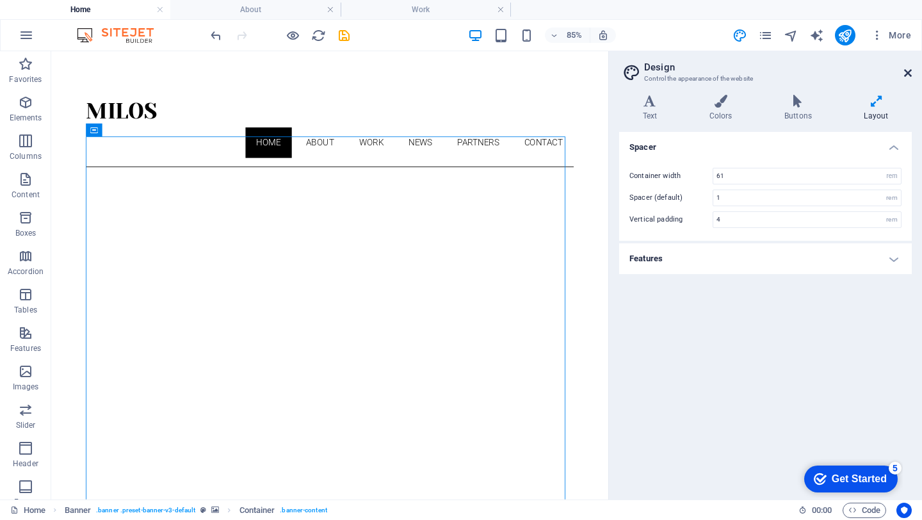
click at [911, 73] on icon at bounding box center [908, 73] width 8 height 10
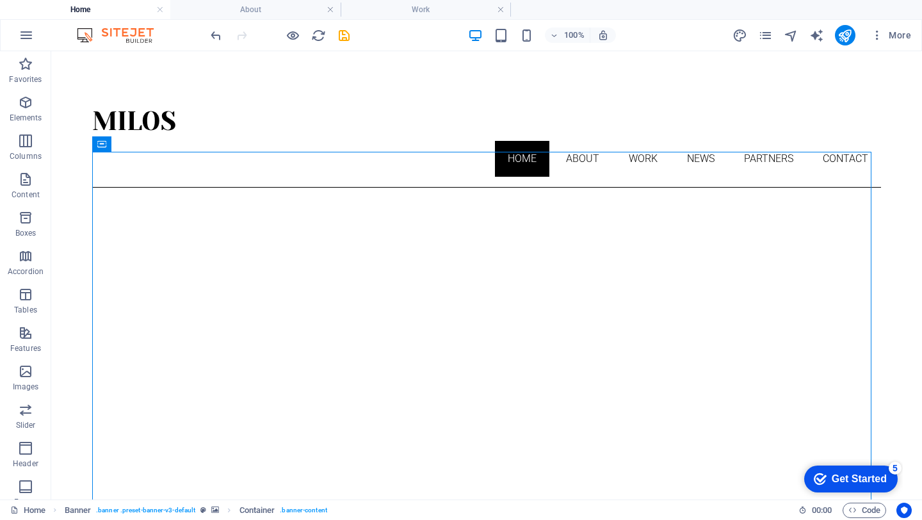
click at [144, 40] on img at bounding box center [122, 35] width 96 height 15
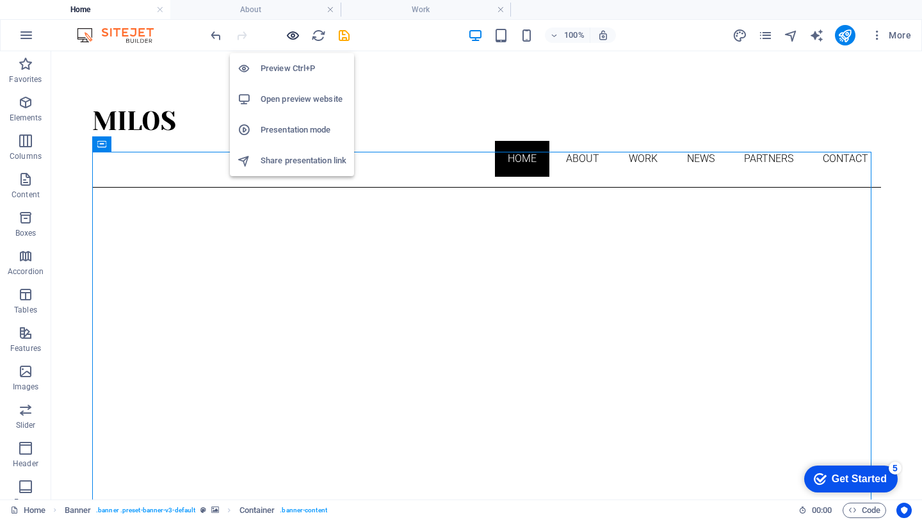
click at [291, 30] on icon "button" at bounding box center [293, 35] width 15 height 15
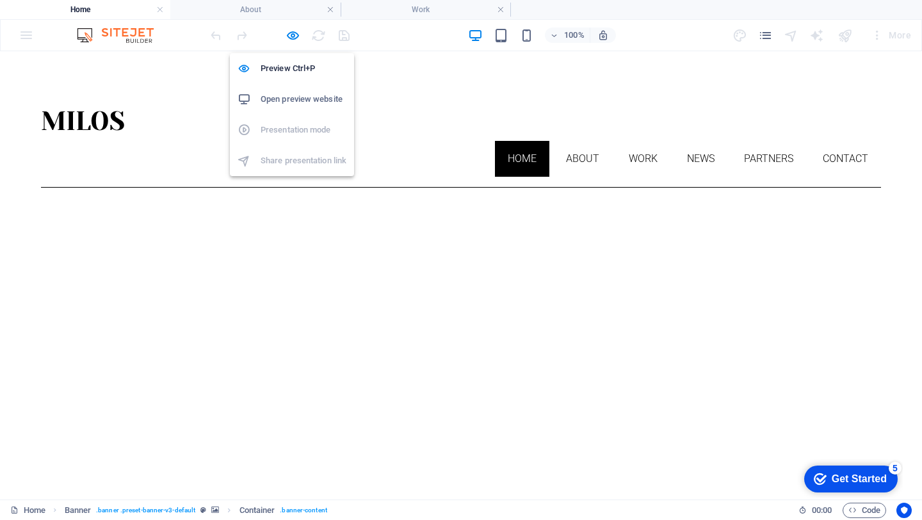
click at [301, 106] on h6 "Open preview website" at bounding box center [304, 99] width 86 height 15
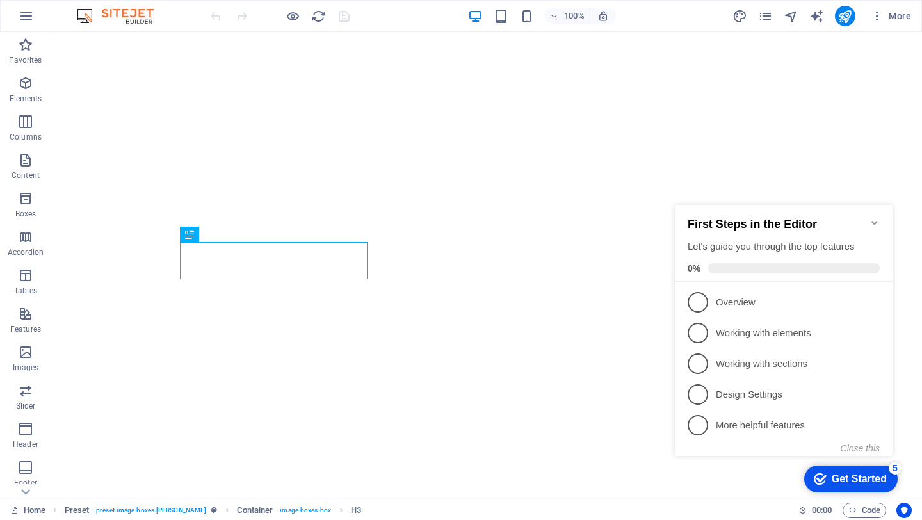
click at [876, 218] on icon "Minimize checklist" at bounding box center [875, 223] width 10 height 10
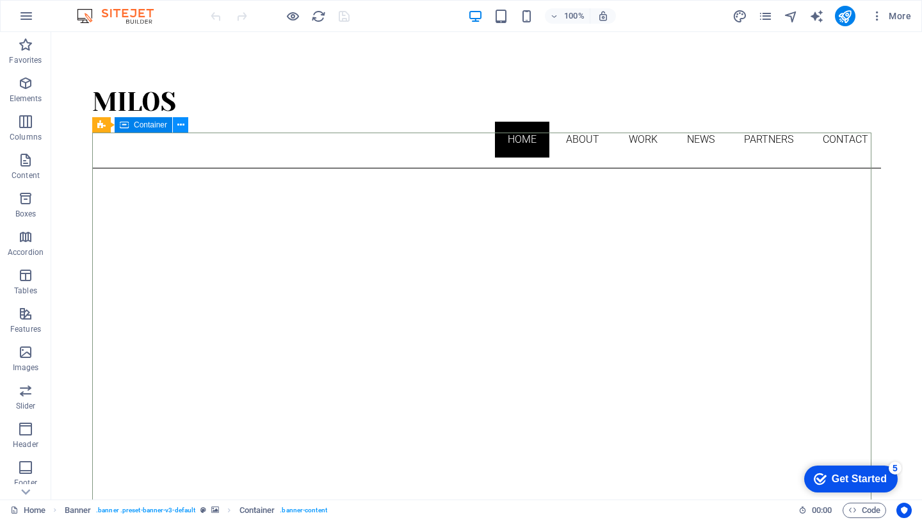
click at [181, 128] on icon at bounding box center [180, 124] width 7 height 13
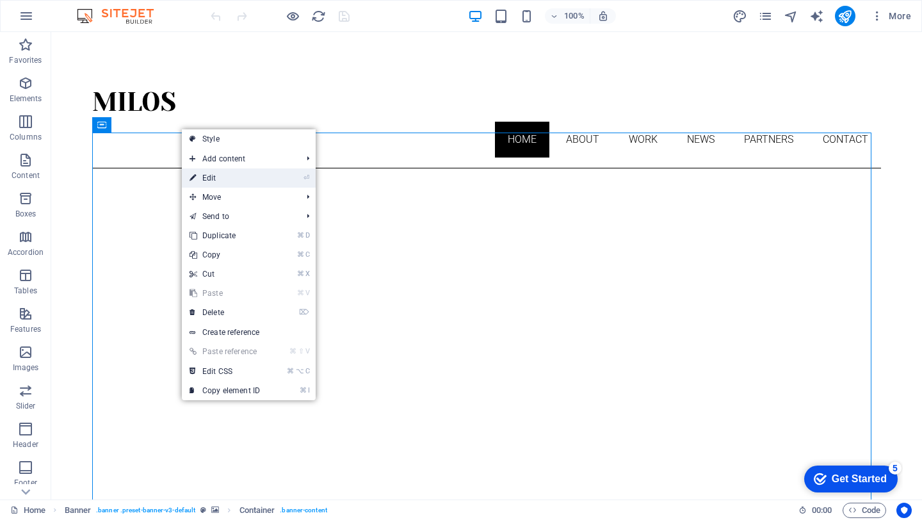
click at [222, 177] on link "⏎ Edit" at bounding box center [225, 177] width 86 height 19
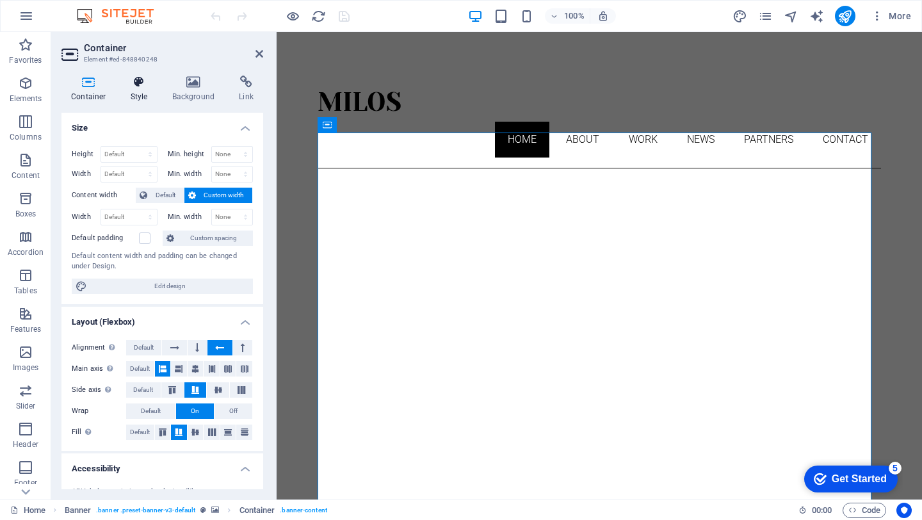
click at [135, 88] on h4 "Style" at bounding box center [142, 89] width 42 height 27
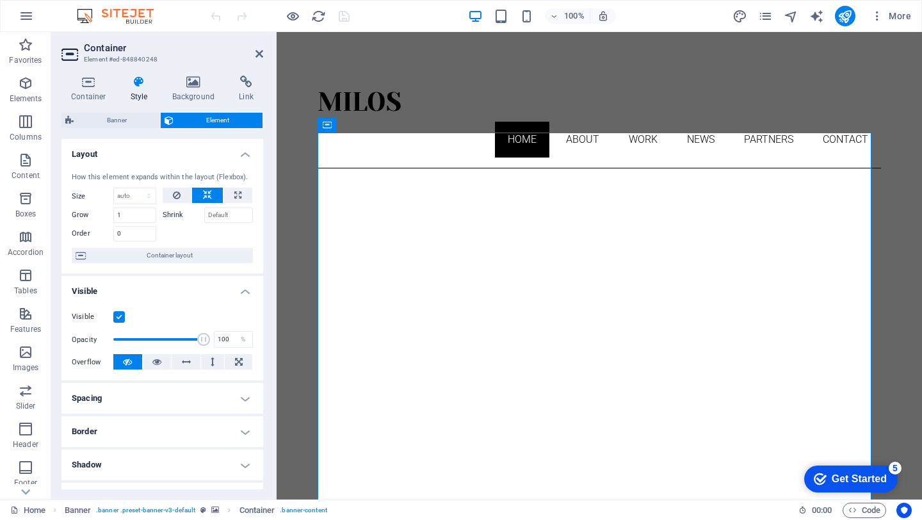
click at [118, 319] on label at bounding box center [119, 317] width 12 height 12
click at [0, 0] on input "Visible" at bounding box center [0, 0] width 0 height 0
click at [118, 319] on label at bounding box center [119, 317] width 12 height 12
click at [0, 0] on input "Visible" at bounding box center [0, 0] width 0 height 0
click at [120, 316] on label at bounding box center [119, 317] width 12 height 12
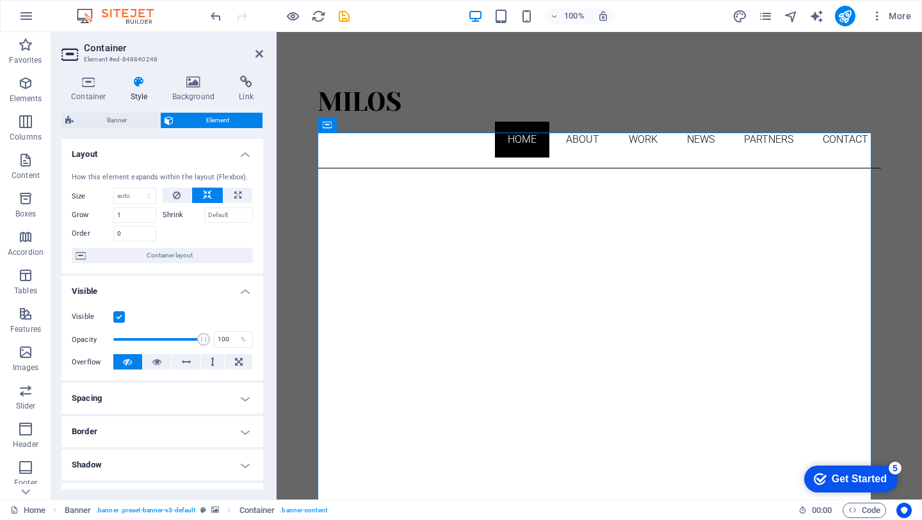
click at [0, 0] on input "Visible" at bounding box center [0, 0] width 0 height 0
click at [92, 97] on h4 "Container" at bounding box center [91, 89] width 60 height 27
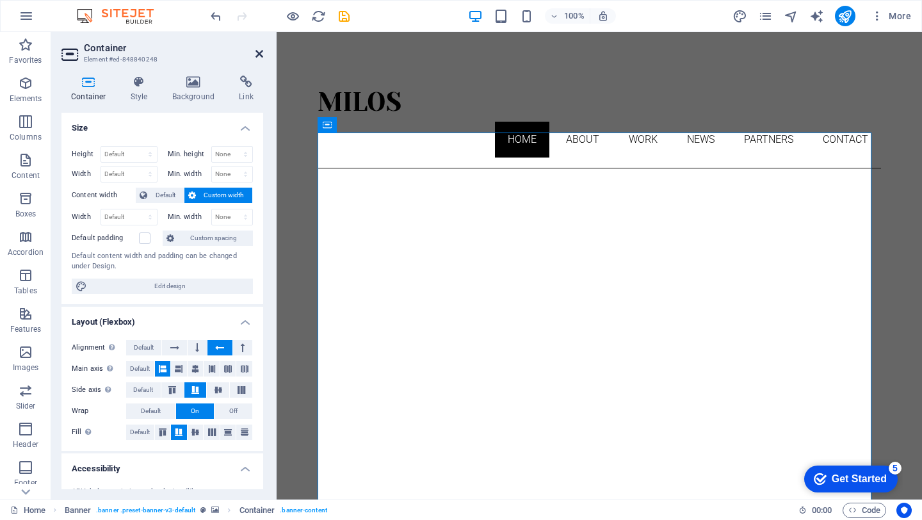
click at [261, 57] on icon at bounding box center [260, 54] width 8 height 10
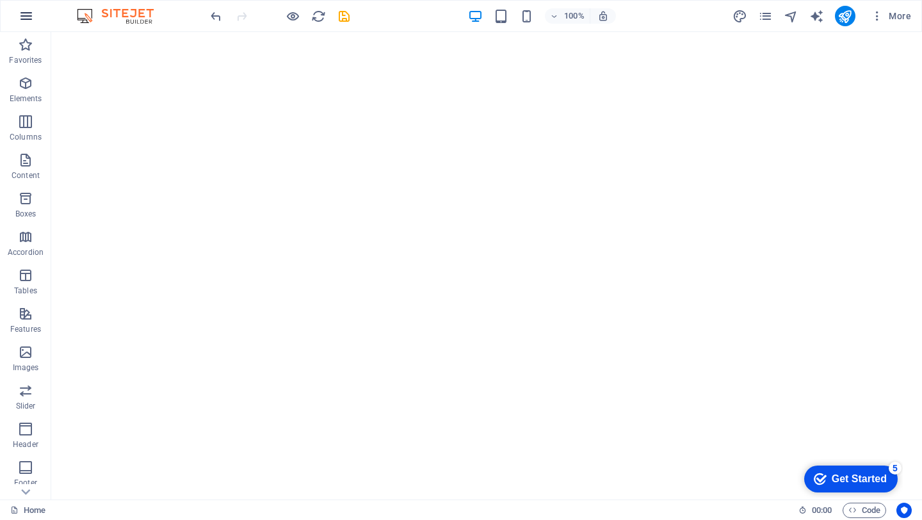
click at [26, 15] on icon "button" at bounding box center [26, 15] width 15 height 15
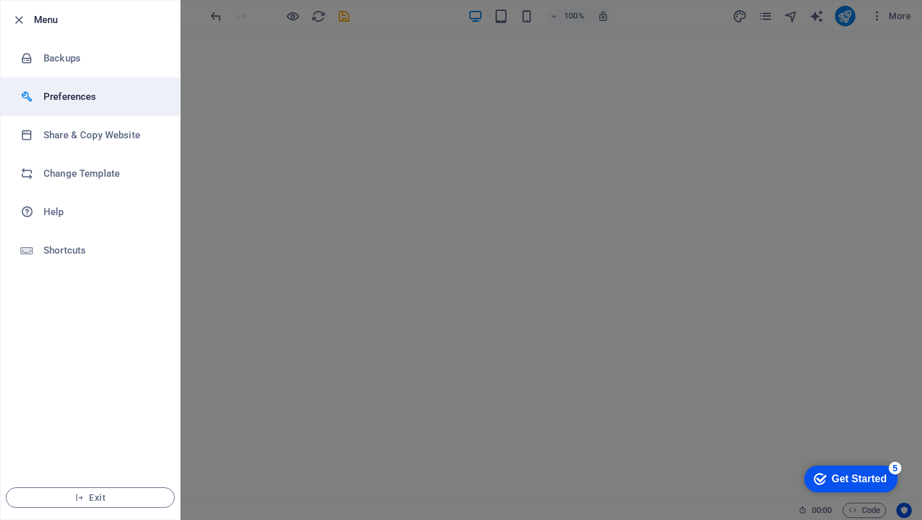
click at [95, 105] on li "Preferences" at bounding box center [90, 97] width 179 height 38
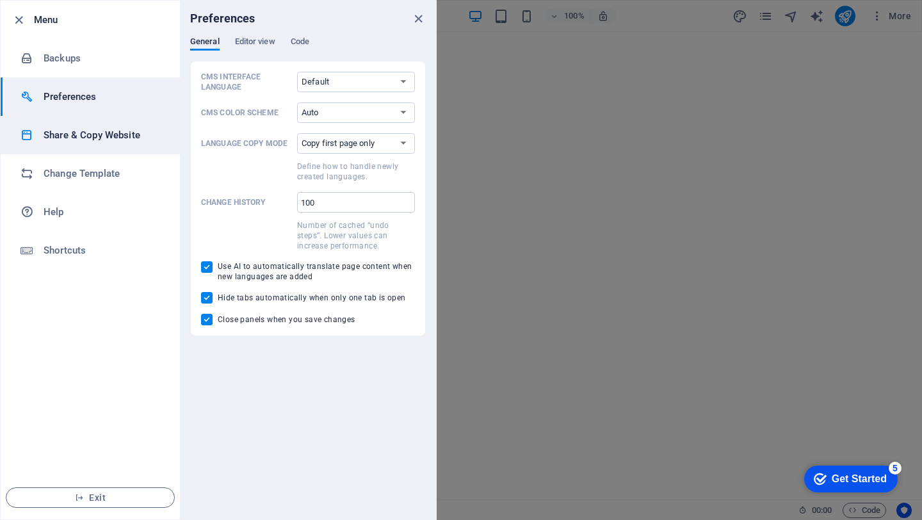
click at [90, 143] on li "Share & Copy Website" at bounding box center [90, 135] width 179 height 38
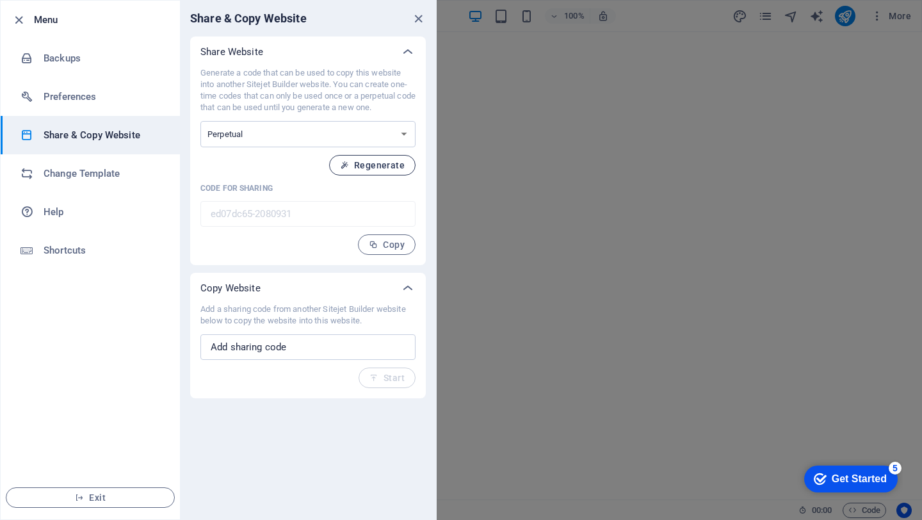
click at [372, 164] on span "Regenerate" at bounding box center [372, 165] width 65 height 10
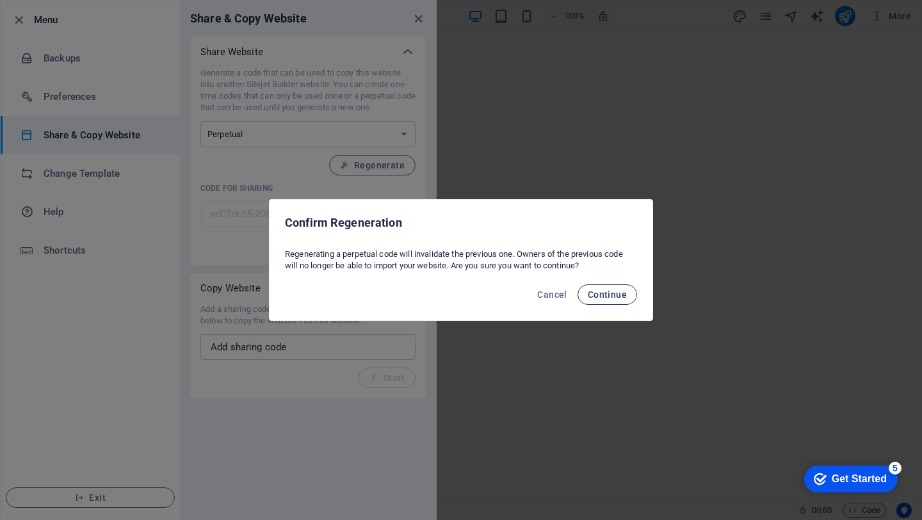
click at [594, 297] on span "Continue" at bounding box center [607, 295] width 39 height 10
type input "d628b5fe-2080931"
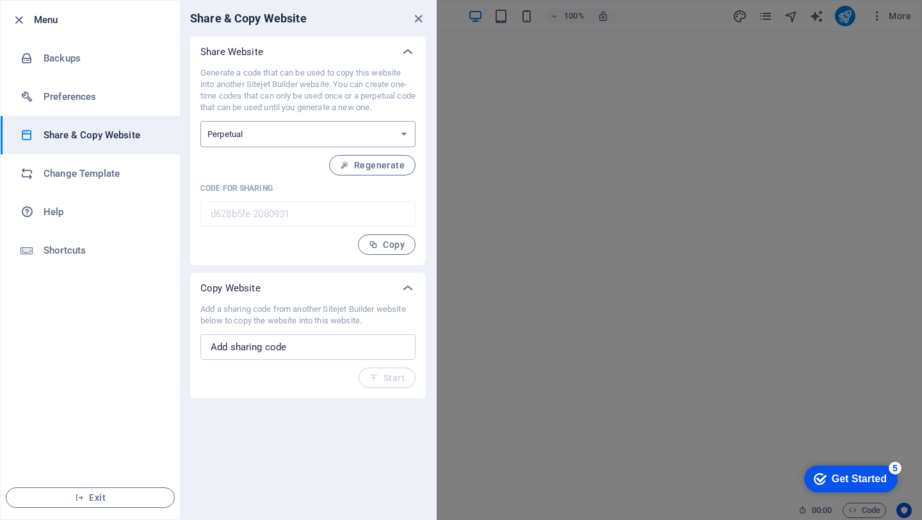
click at [386, 143] on select "One-time Perpetual" at bounding box center [307, 134] width 215 height 26
click at [50, 19] on h6 "Menu" at bounding box center [102, 19] width 136 height 15
click at [416, 18] on icon "close" at bounding box center [418, 19] width 15 height 15
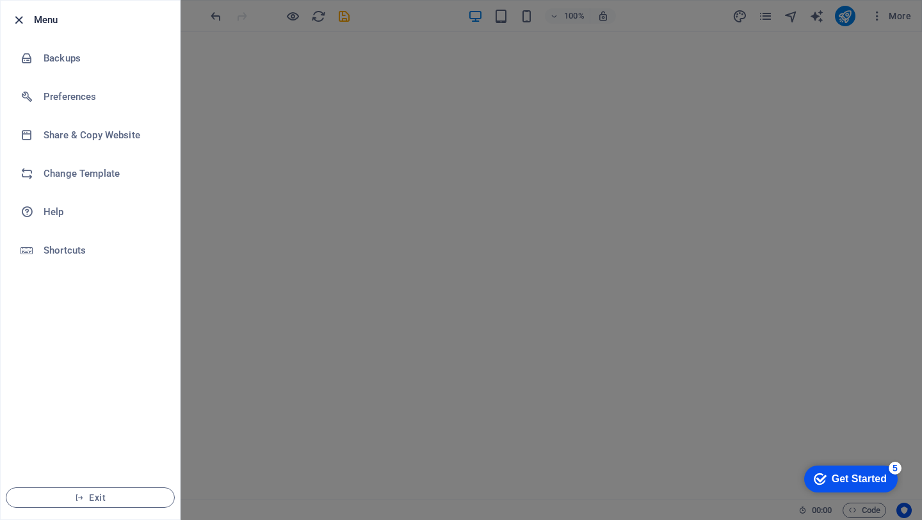
click at [19, 22] on icon "button" at bounding box center [19, 20] width 15 height 15
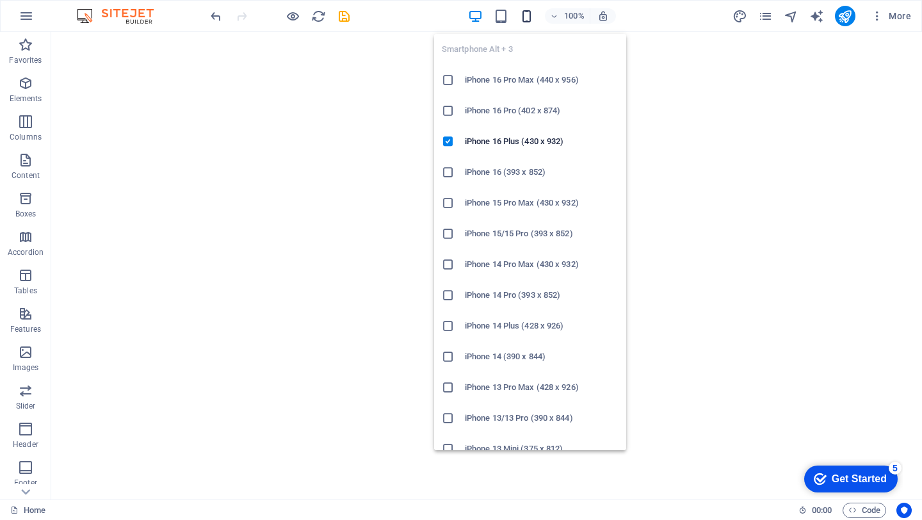
click at [527, 21] on icon "button" at bounding box center [526, 16] width 15 height 15
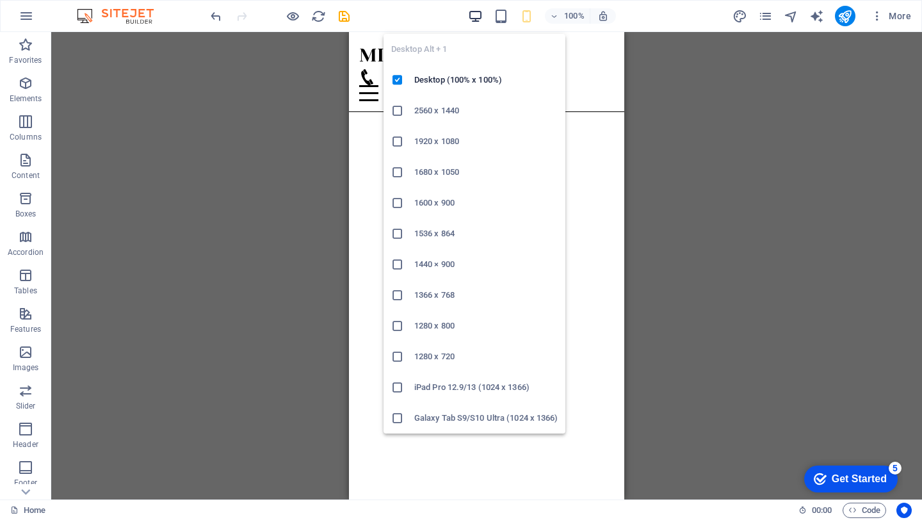
click at [476, 10] on icon "button" at bounding box center [475, 16] width 15 height 15
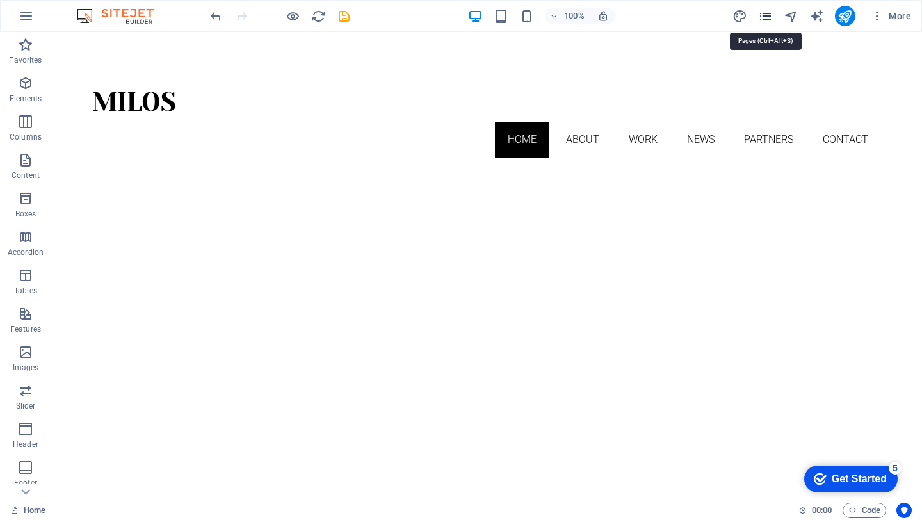
click at [766, 15] on icon "pages" at bounding box center [765, 16] width 15 height 15
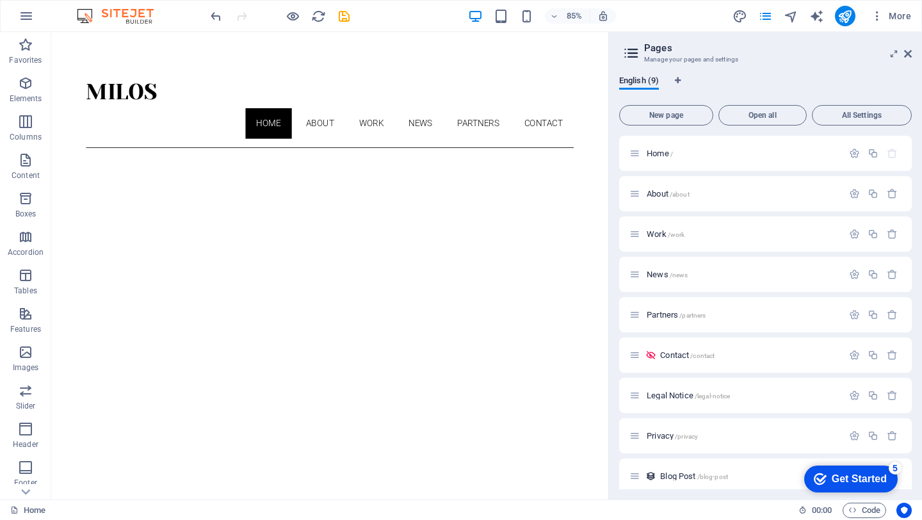
scroll to position [10, 0]
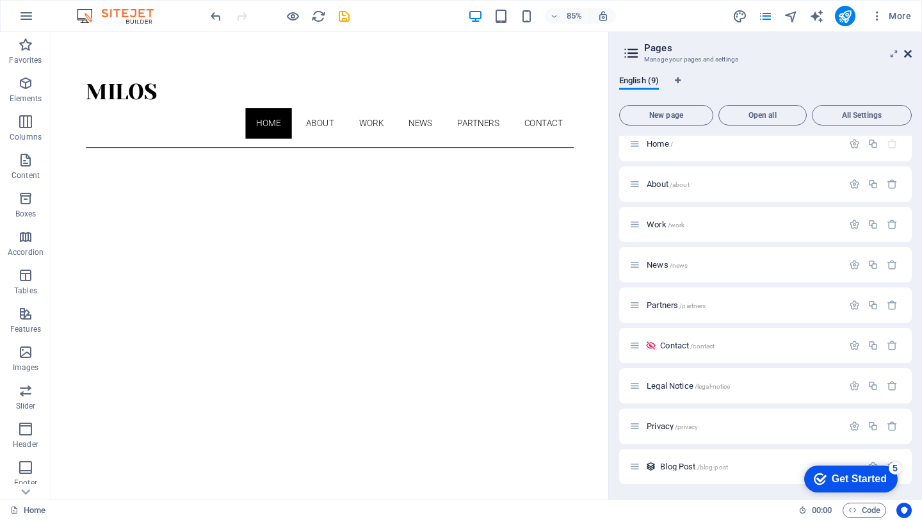
click at [910, 54] on icon at bounding box center [908, 54] width 8 height 10
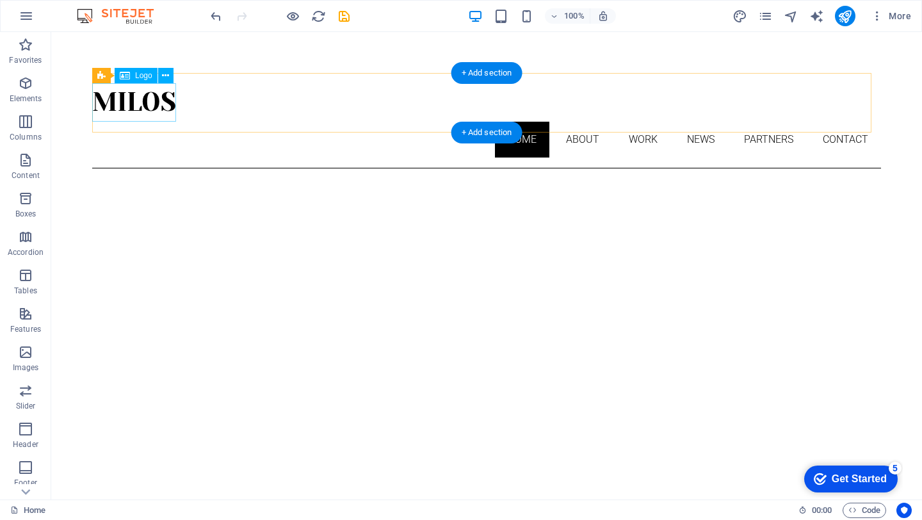
click at [173, 97] on div "MILOS" at bounding box center [486, 102] width 789 height 38
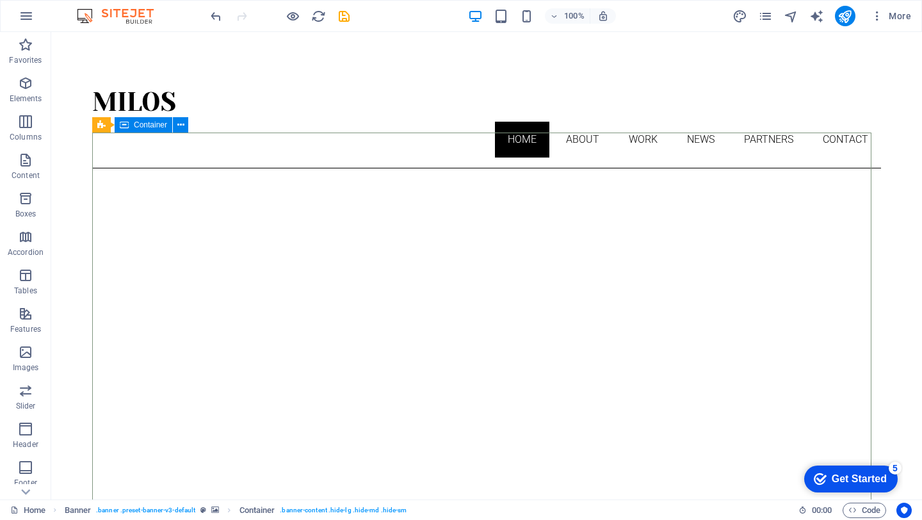
click at [151, 127] on span "Container" at bounding box center [150, 125] width 33 height 8
click at [180, 126] on icon at bounding box center [180, 124] width 7 height 13
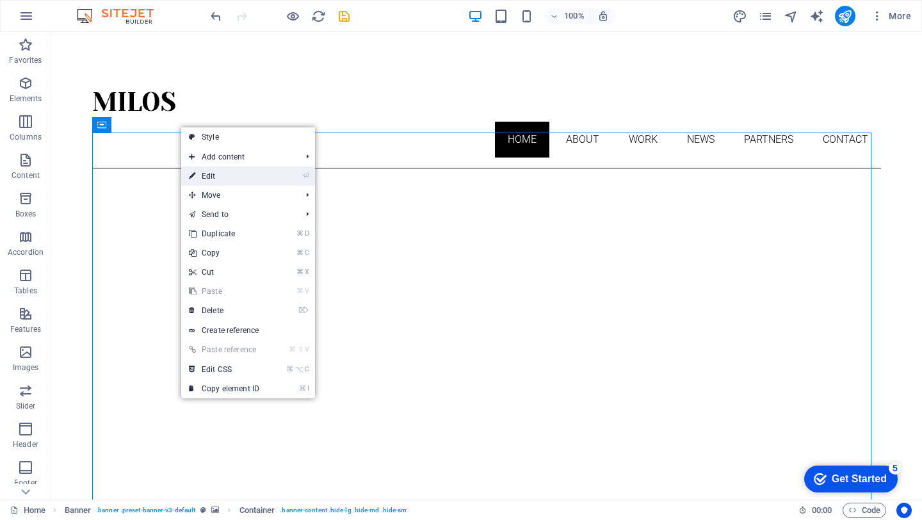
click at [229, 179] on link "⏎ Edit" at bounding box center [224, 176] width 86 height 19
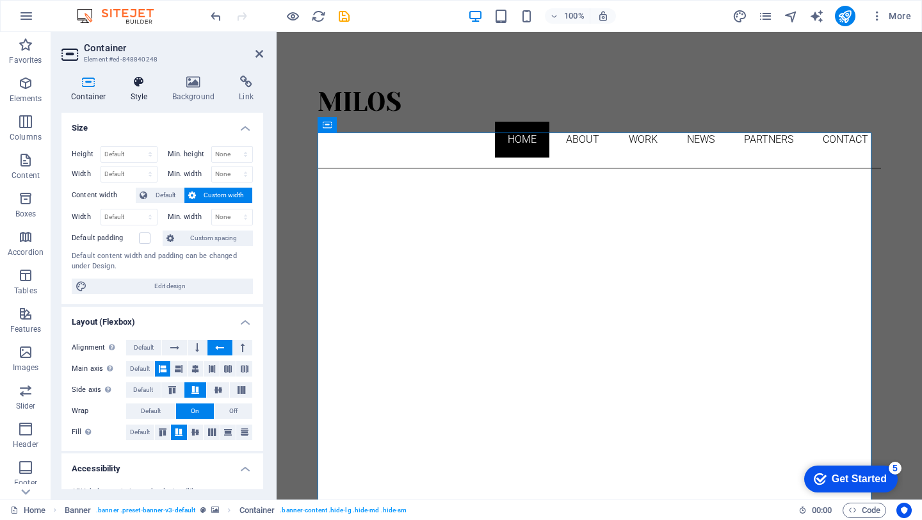
click at [139, 82] on icon at bounding box center [139, 82] width 37 height 13
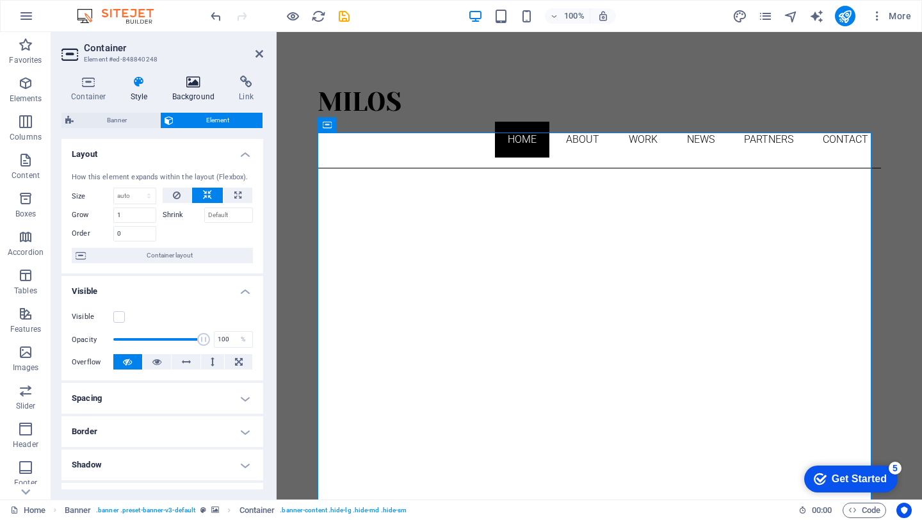
click at [193, 88] on icon at bounding box center [194, 82] width 62 height 13
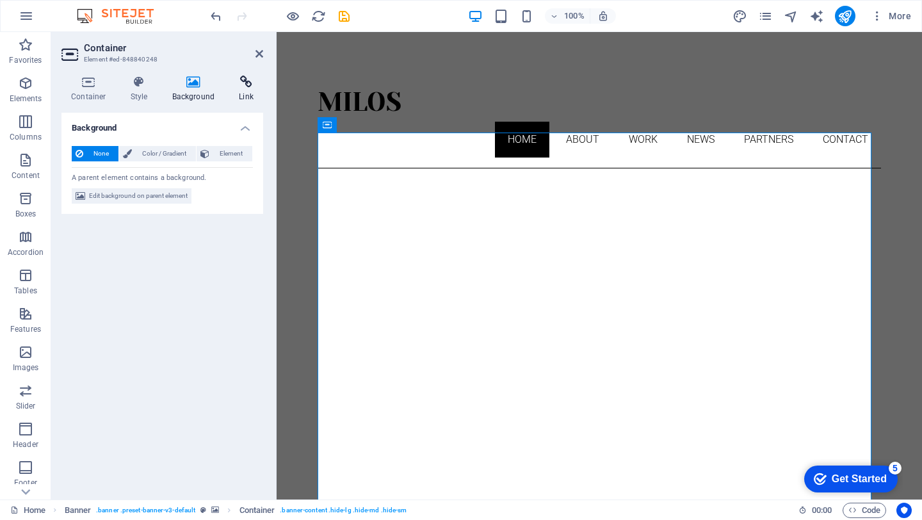
click at [241, 89] on h4 "Link" at bounding box center [246, 89] width 34 height 27
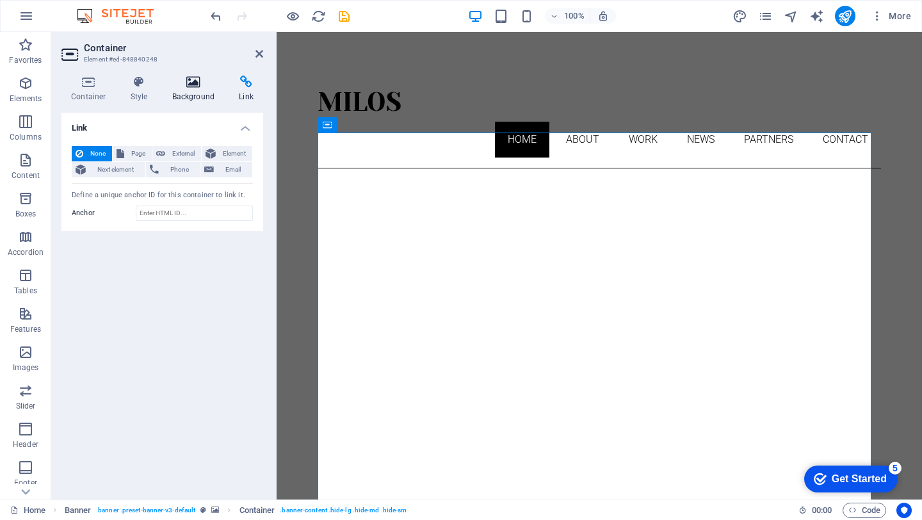
click at [200, 87] on icon at bounding box center [194, 82] width 62 height 13
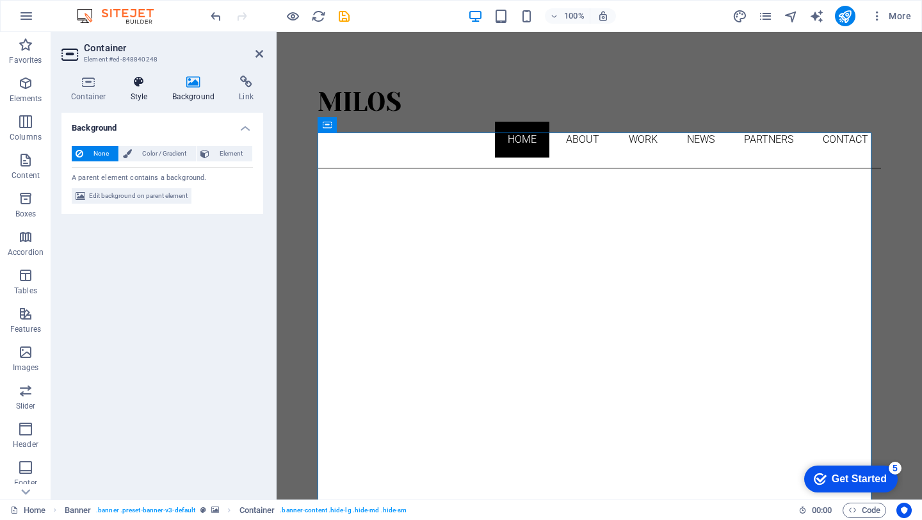
click at [154, 83] on icon at bounding box center [139, 82] width 37 height 13
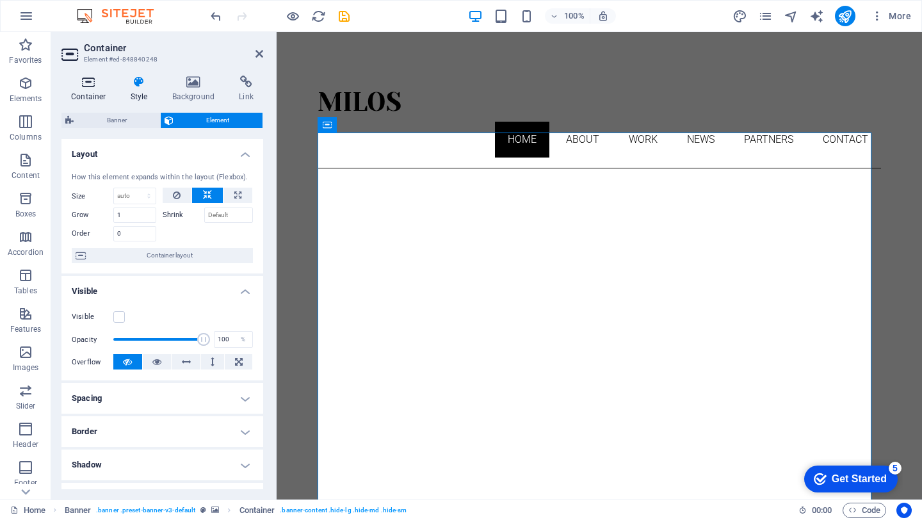
click at [97, 83] on icon at bounding box center [88, 82] width 54 height 13
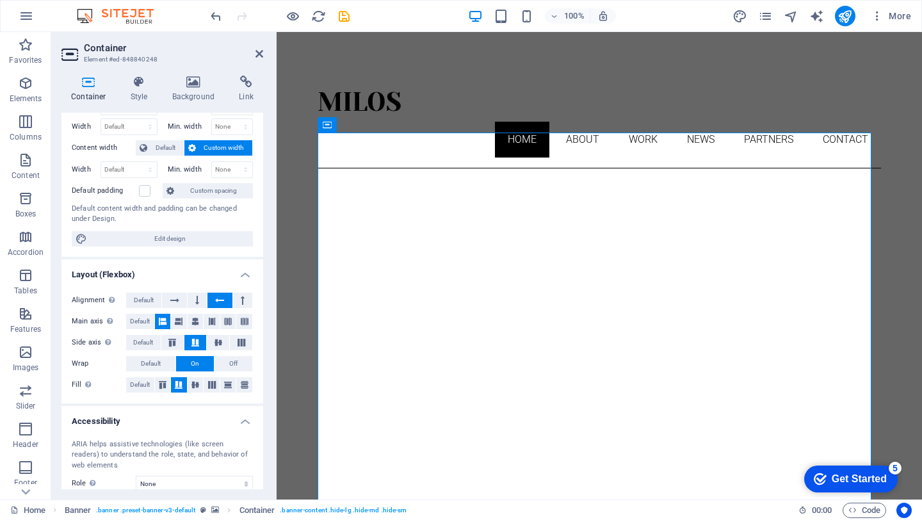
scroll to position [0, 0]
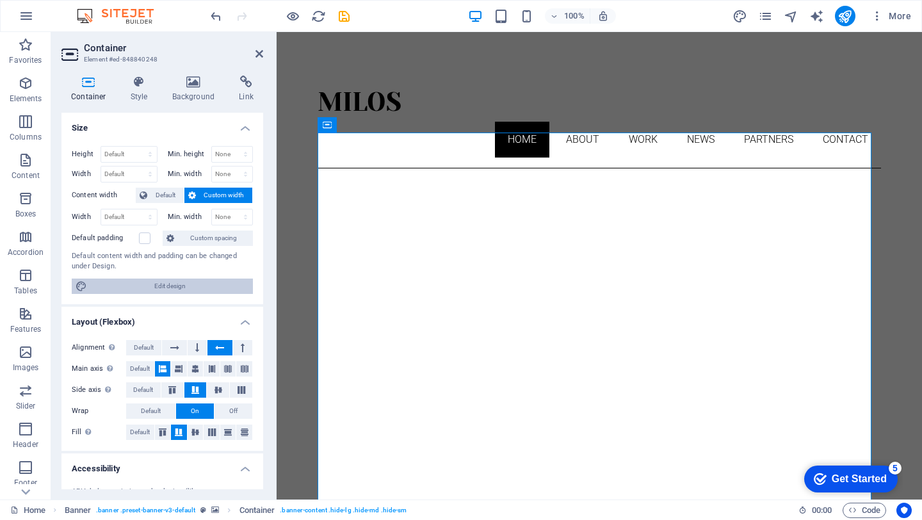
click at [117, 288] on span "Edit design" at bounding box center [170, 286] width 158 height 15
select select "px"
select select "300"
select select "px"
select select "rem"
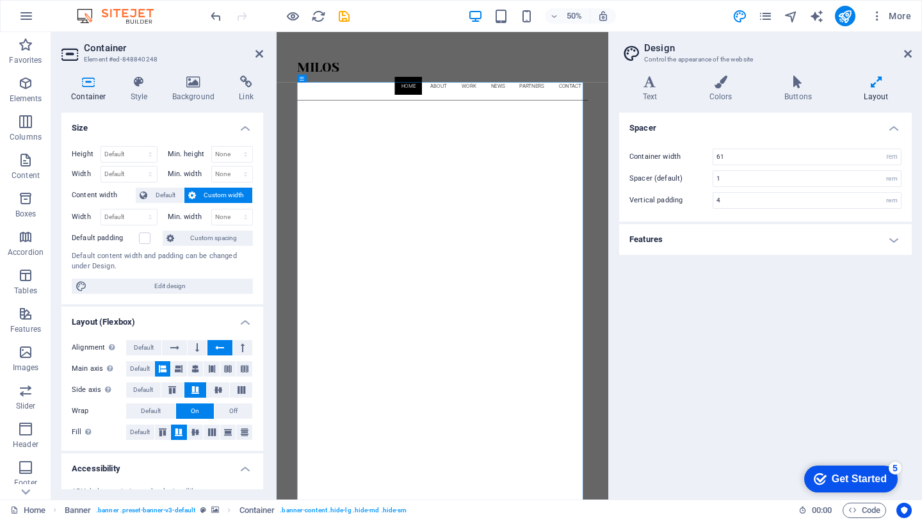
click at [877, 79] on icon at bounding box center [876, 82] width 71 height 13
click at [145, 239] on label at bounding box center [145, 239] width 12 height 12
click at [0, 0] on input "Default padding" at bounding box center [0, 0] width 0 height 0
click at [145, 239] on label at bounding box center [145, 239] width 12 height 12
click at [0, 0] on input "Default padding" at bounding box center [0, 0] width 0 height 0
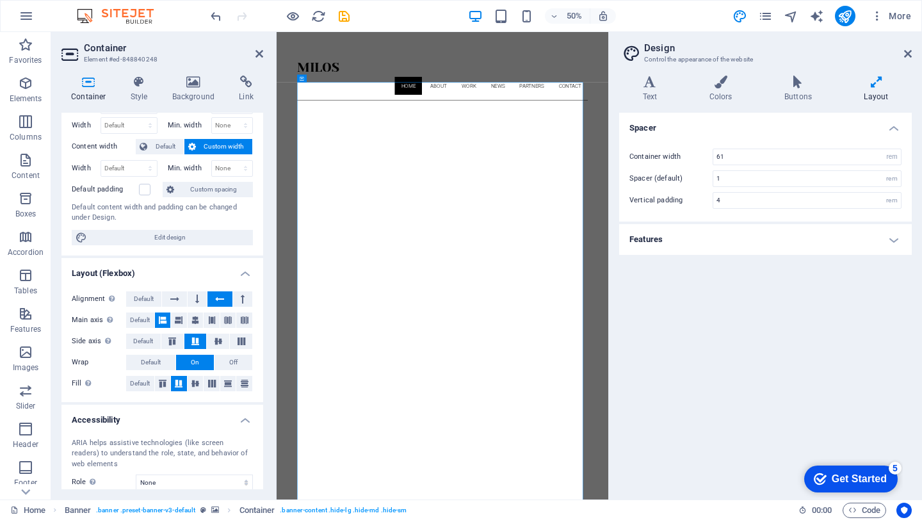
scroll to position [49, 0]
click at [152, 240] on span "Edit design" at bounding box center [170, 236] width 158 height 15
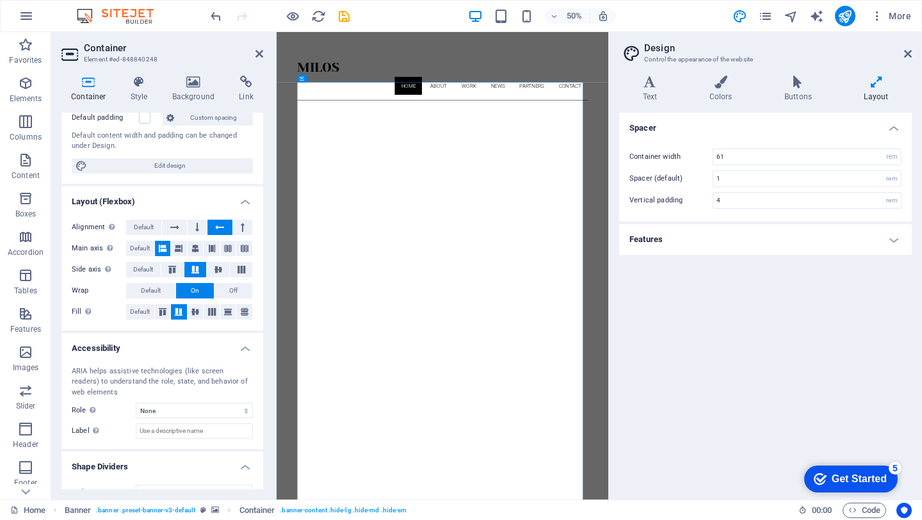
scroll to position [142, 0]
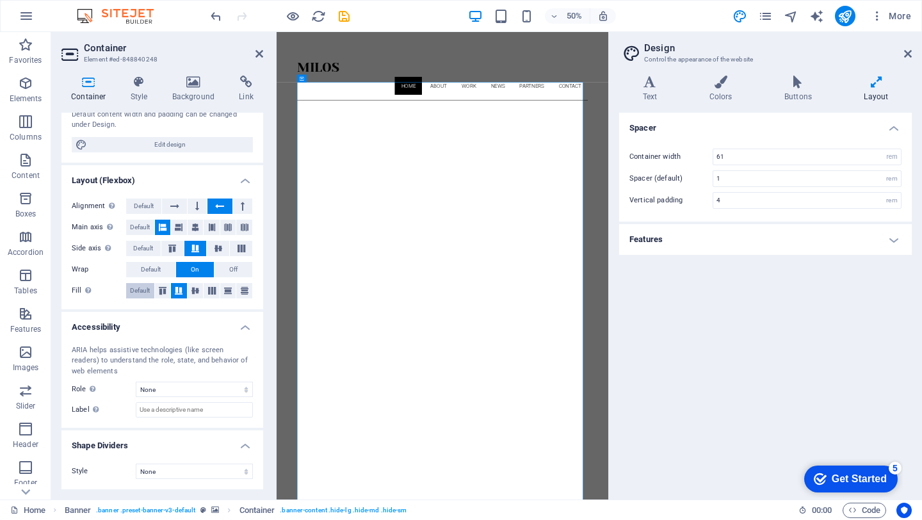
click at [147, 292] on span "Default" at bounding box center [140, 290] width 20 height 15
click at [173, 291] on icon at bounding box center [178, 291] width 15 height 8
click at [147, 83] on icon at bounding box center [139, 82] width 37 height 13
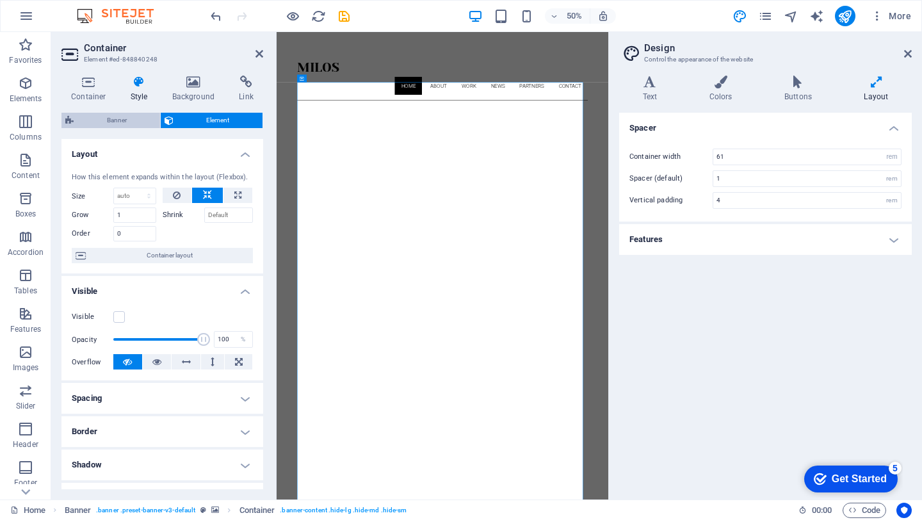
click at [139, 120] on span "Banner" at bounding box center [117, 120] width 79 height 15
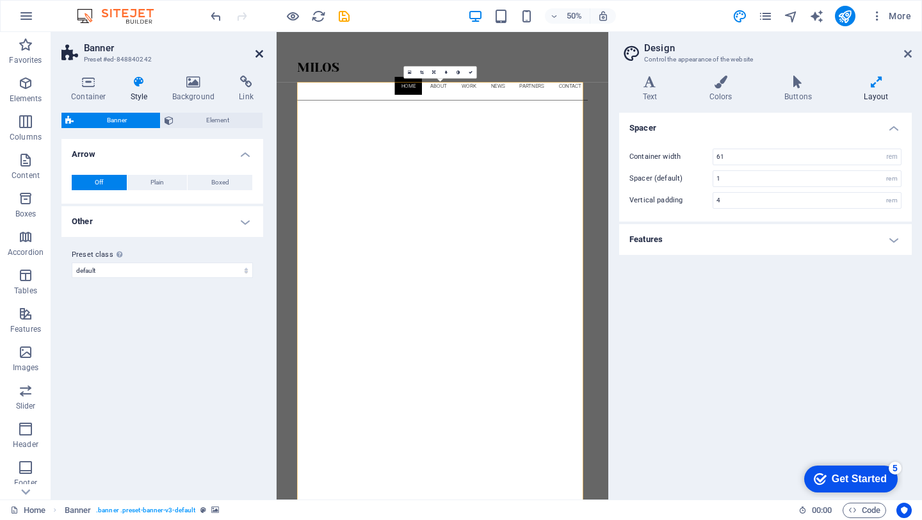
click at [256, 56] on icon at bounding box center [260, 54] width 8 height 10
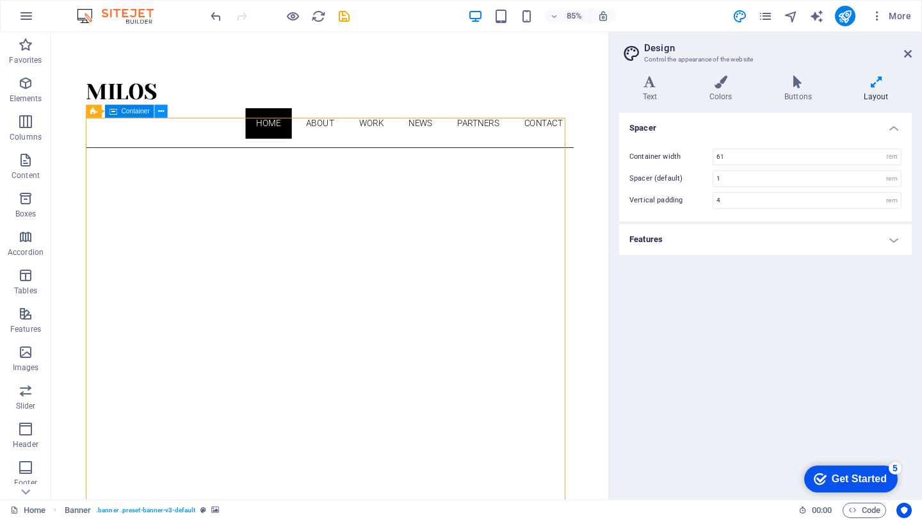
click at [161, 111] on icon at bounding box center [161, 111] width 6 height 12
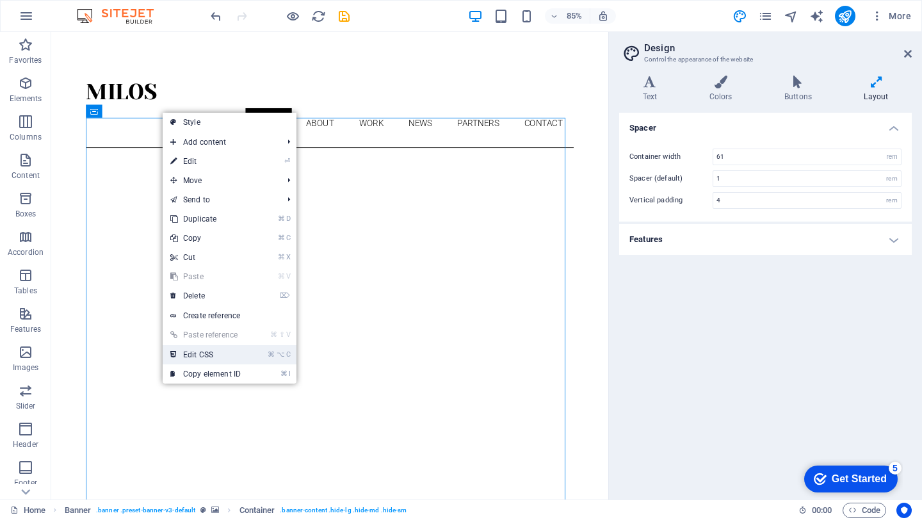
click at [216, 361] on link "⌘ ⌥ C Edit CSS" at bounding box center [206, 354] width 86 height 19
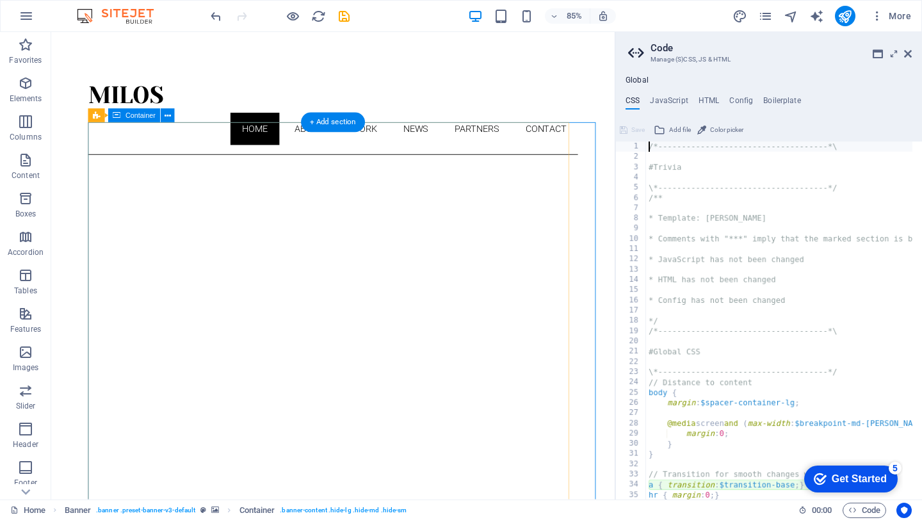
type textarea "a { transition: $transition-base; }"
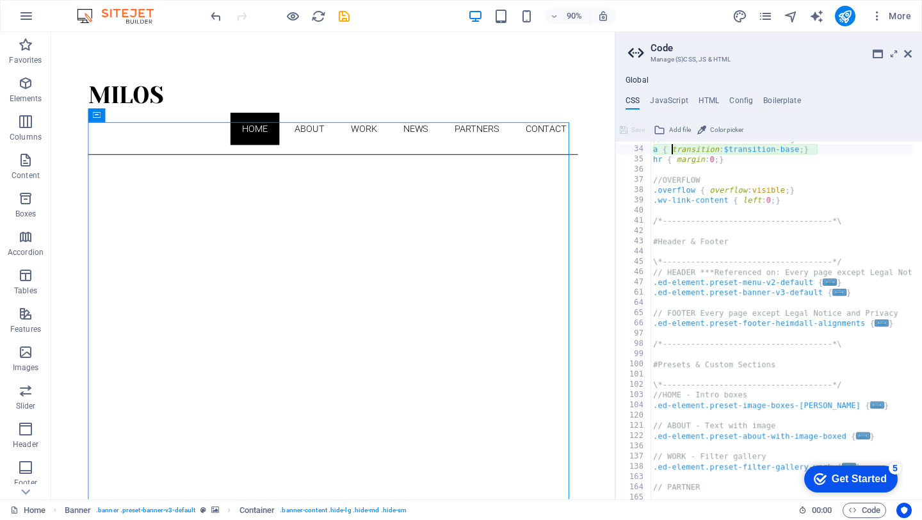
scroll to position [361, 0]
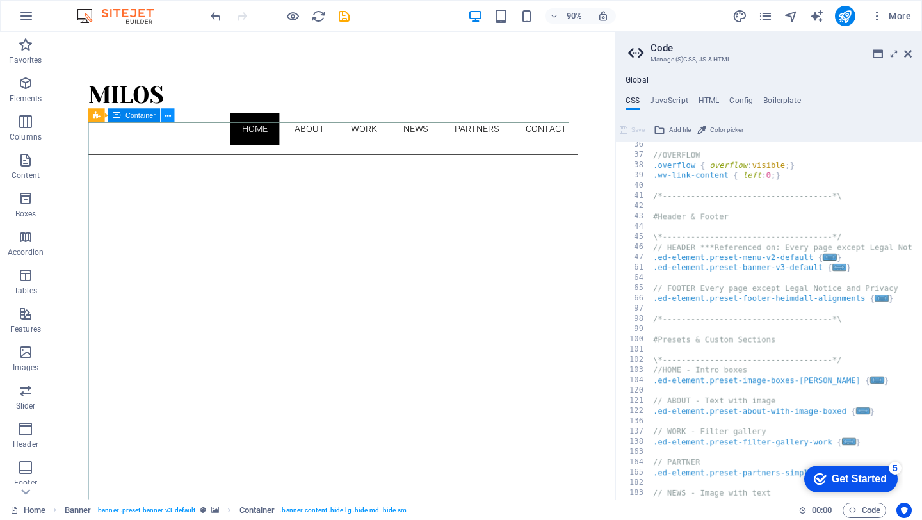
click at [169, 118] on icon at bounding box center [168, 116] width 6 height 12
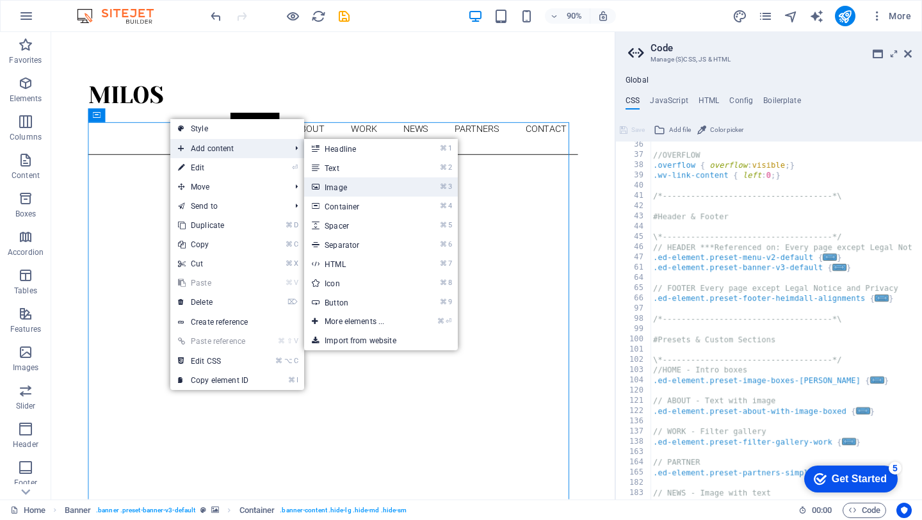
click at [338, 185] on link "⌘ 3 Image" at bounding box center [357, 186] width 106 height 19
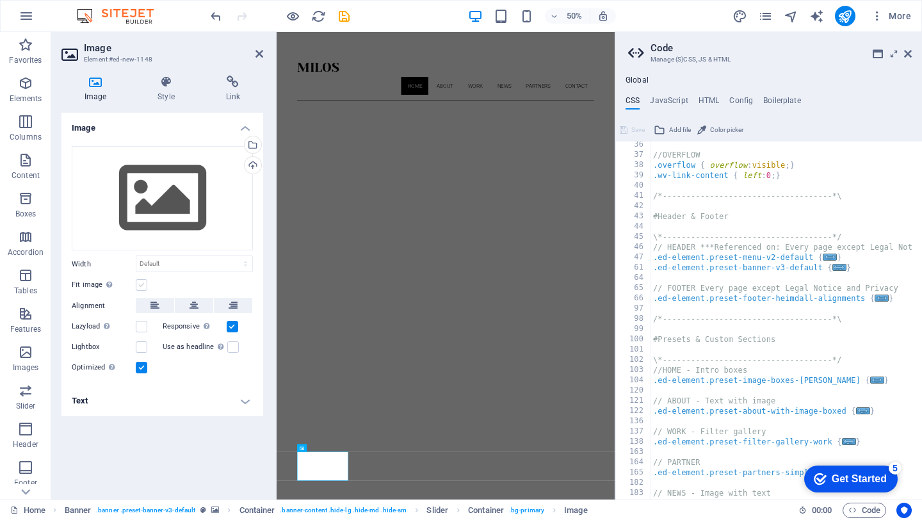
click at [142, 284] on label at bounding box center [142, 285] width 12 height 12
click at [0, 0] on input "Fit image Automatically fit image to a fixed width and height" at bounding box center [0, 0] width 0 height 0
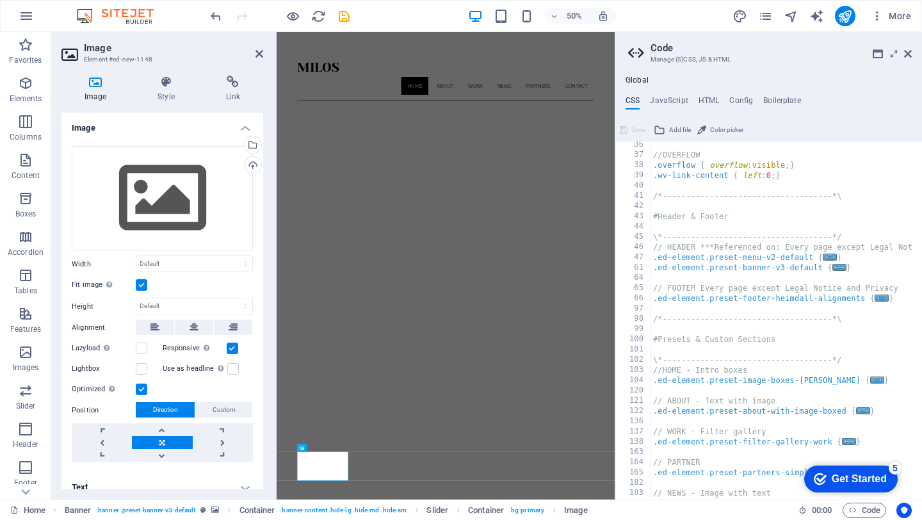
click at [252, 57] on header "Image Element #ed-new-1148" at bounding box center [162, 48] width 202 height 33
click at [259, 53] on icon at bounding box center [260, 54] width 8 height 10
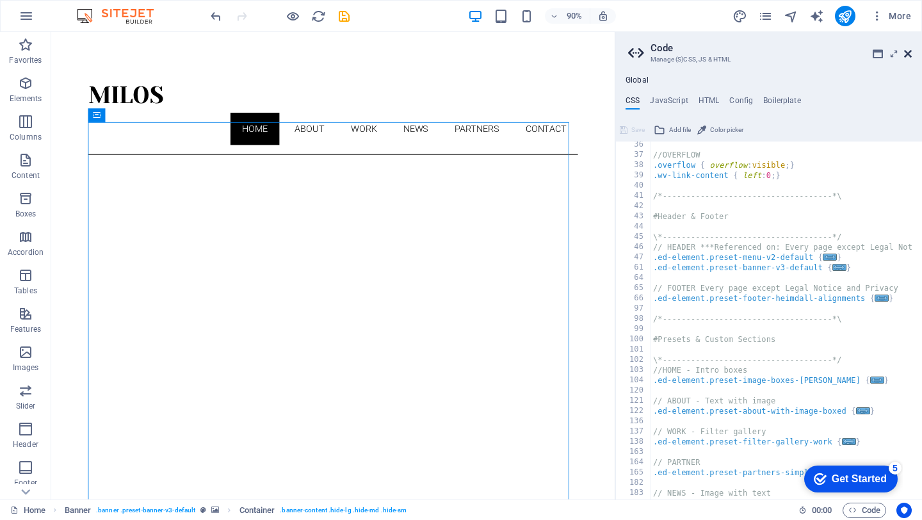
click at [910, 56] on icon at bounding box center [908, 54] width 8 height 10
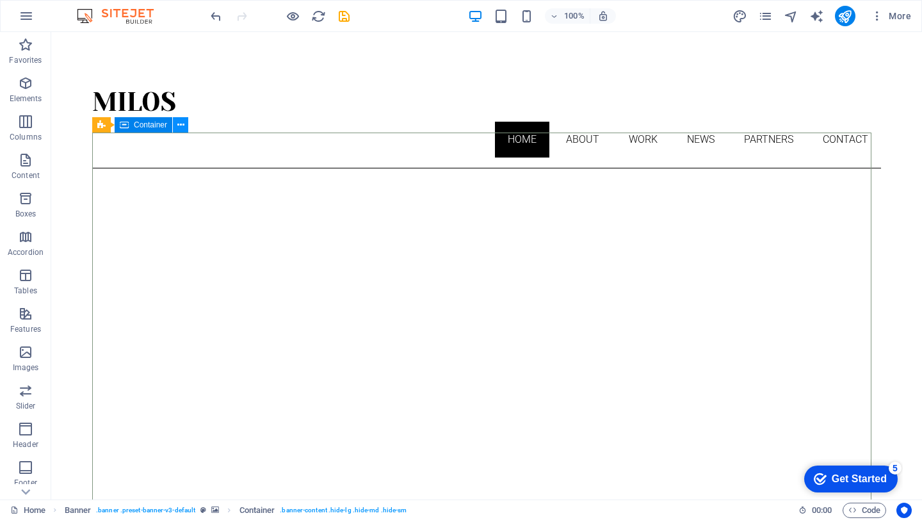
click at [181, 127] on icon at bounding box center [180, 124] width 7 height 13
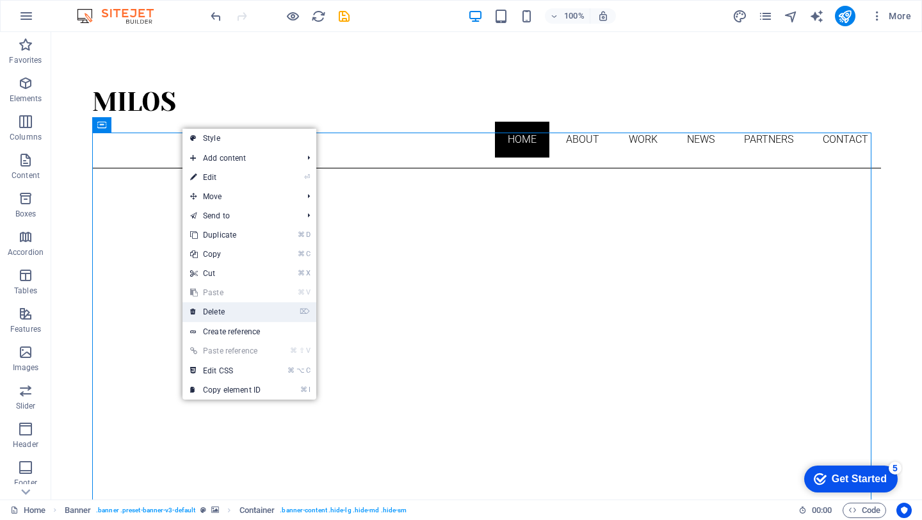
click at [217, 311] on link "⌦ Delete" at bounding box center [226, 311] width 86 height 19
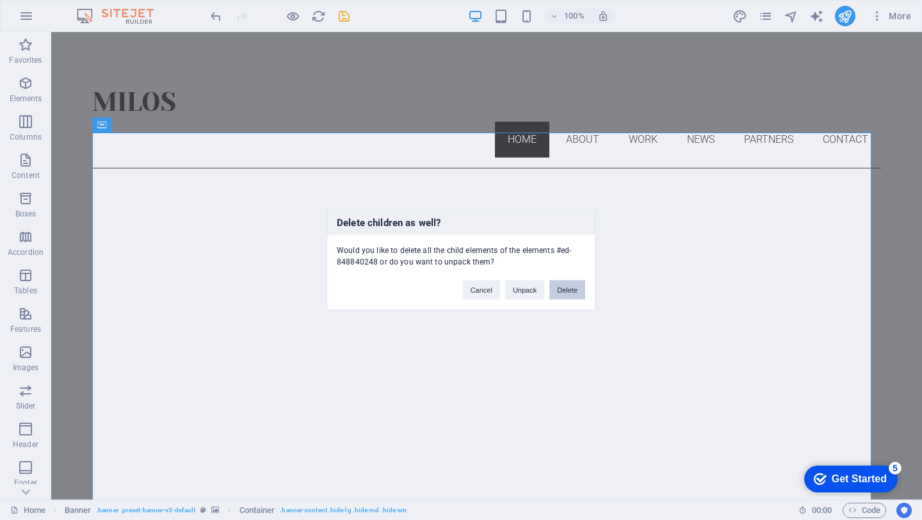
click at [562, 290] on button "Delete" at bounding box center [568, 290] width 36 height 19
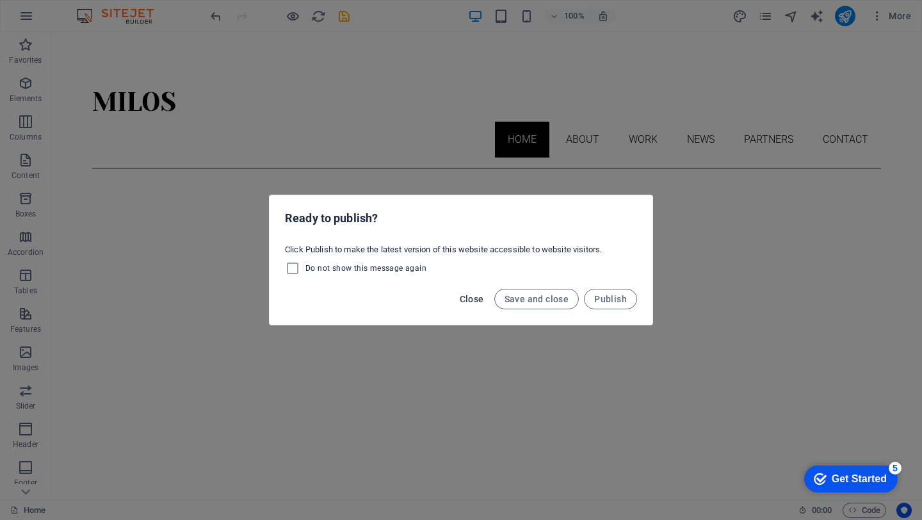
click at [478, 297] on span "Close" at bounding box center [472, 299] width 24 height 10
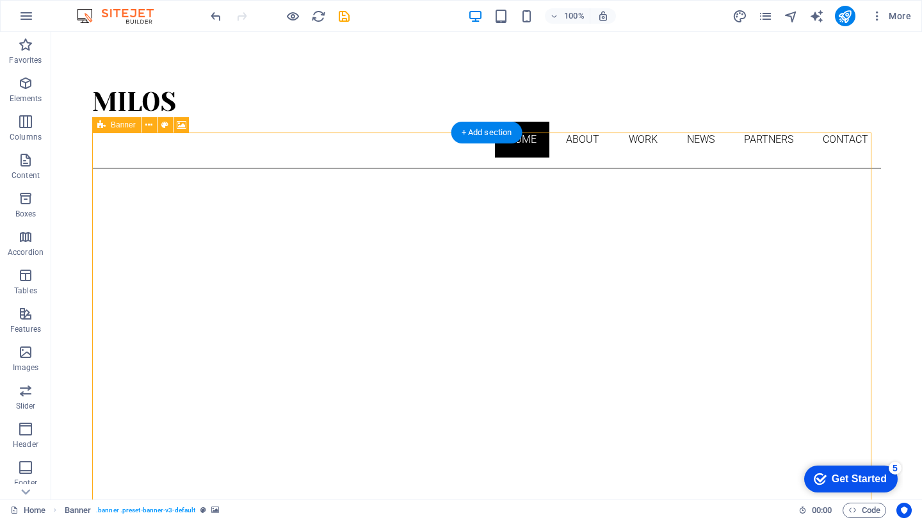
click at [152, 122] on button at bounding box center [149, 124] width 15 height 15
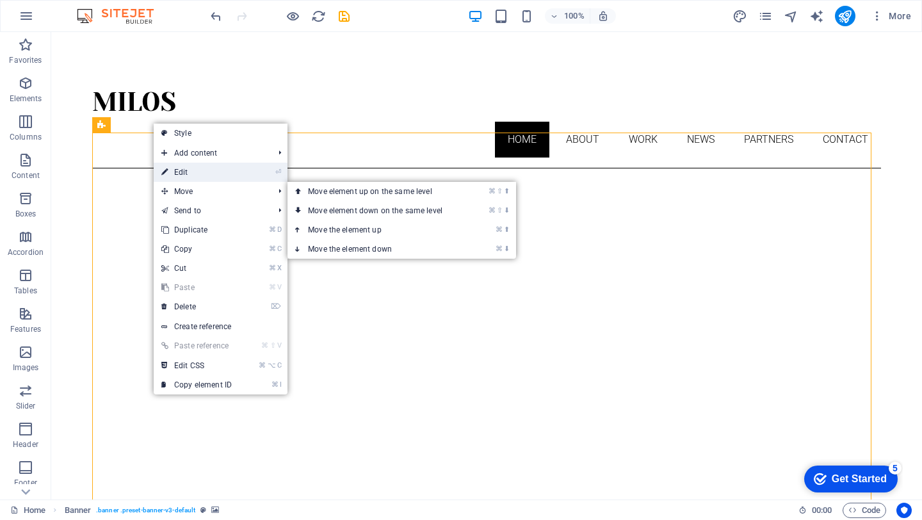
click at [225, 178] on link "⏎ Edit" at bounding box center [197, 172] width 86 height 19
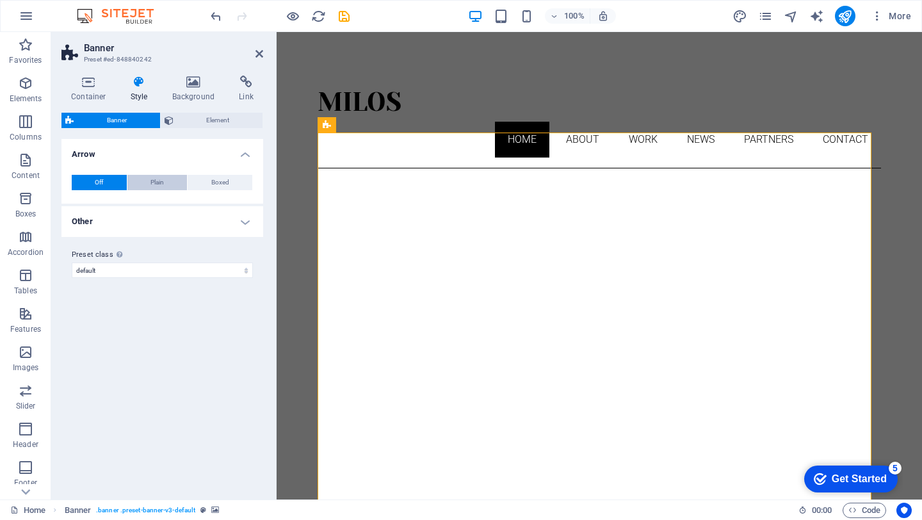
click at [171, 181] on button "Plain" at bounding box center [157, 182] width 60 height 15
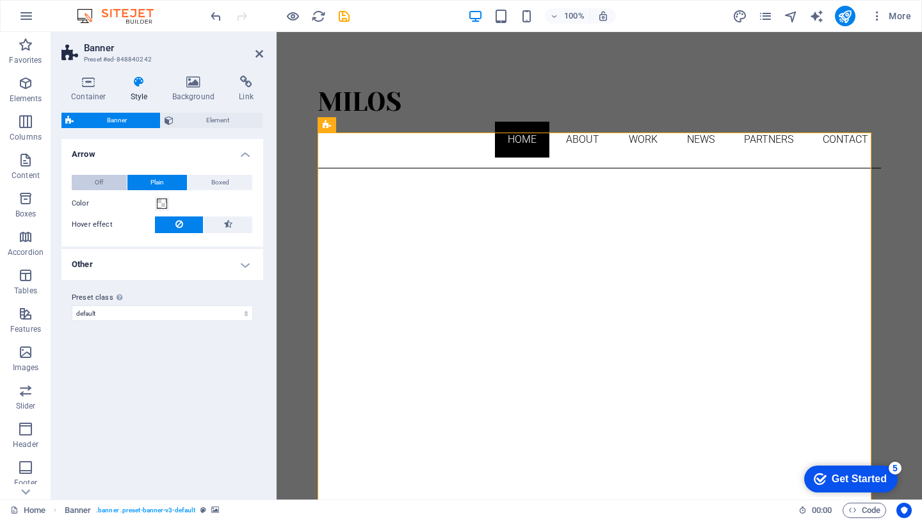
click at [110, 183] on button "Off" at bounding box center [99, 182] width 55 height 15
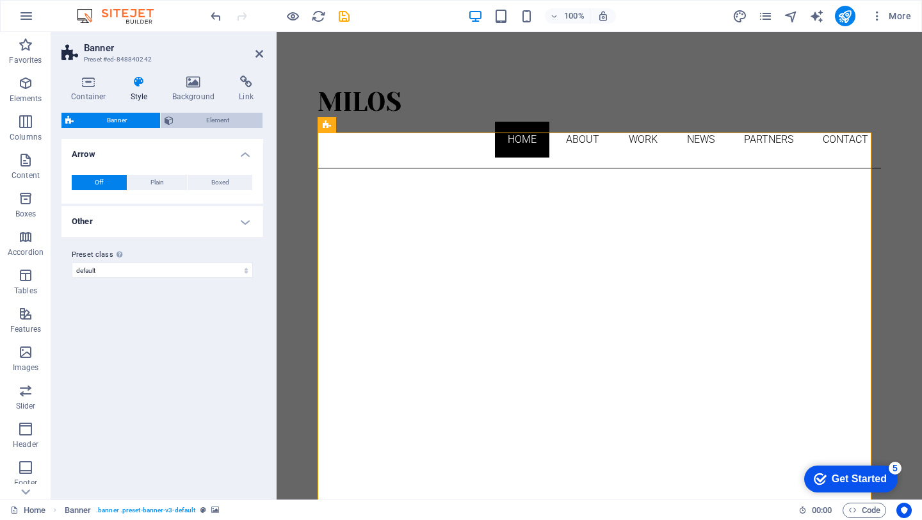
click at [185, 126] on span "Element" at bounding box center [218, 120] width 82 height 15
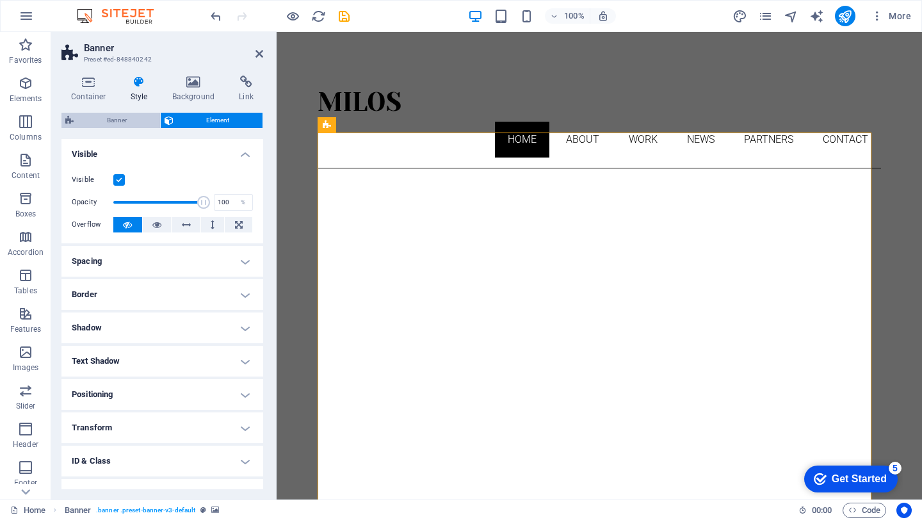
click at [135, 122] on span "Banner" at bounding box center [117, 120] width 79 height 15
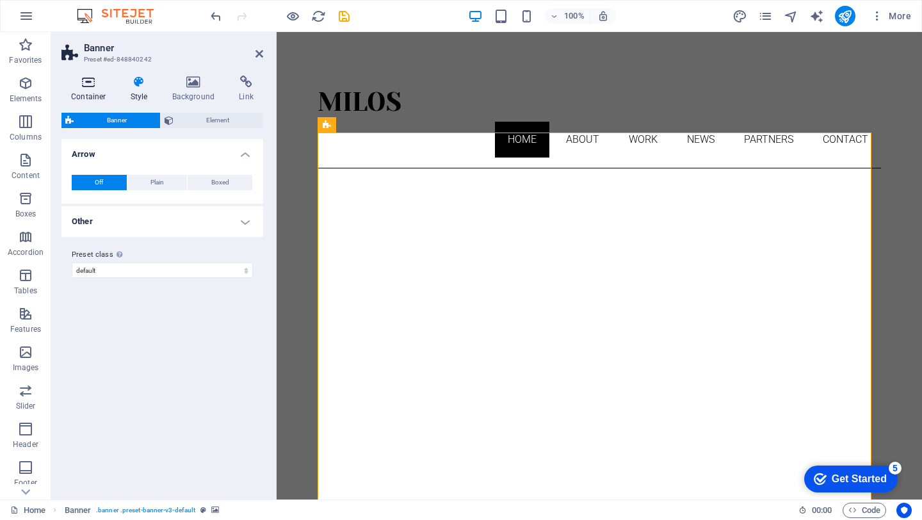
click at [97, 83] on icon at bounding box center [88, 82] width 54 height 13
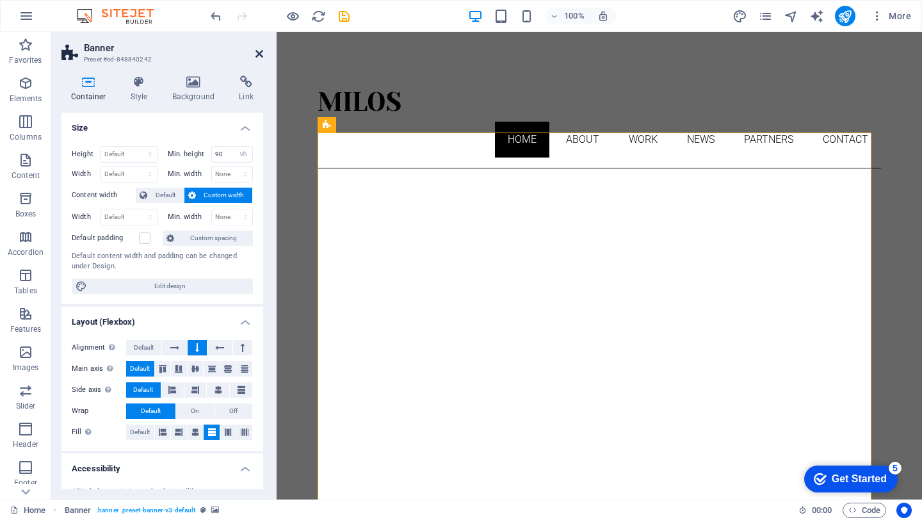
click at [260, 51] on icon at bounding box center [260, 54] width 8 height 10
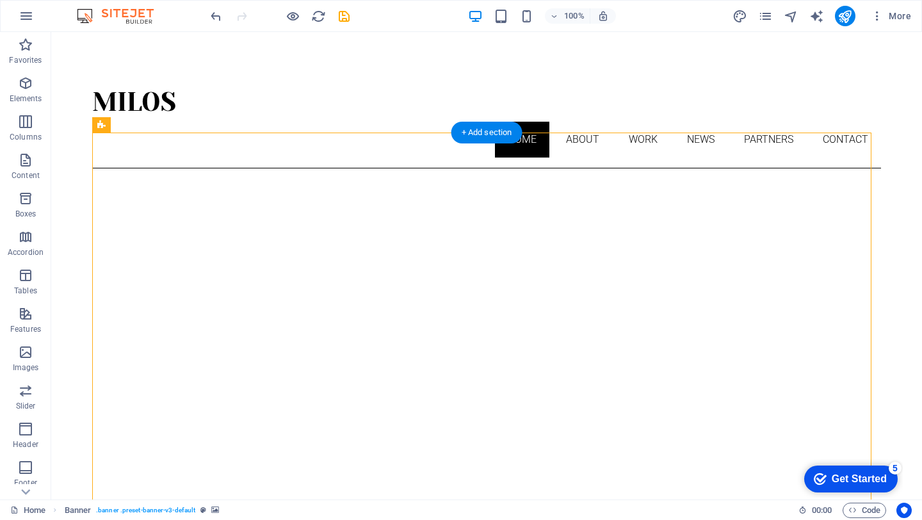
drag, startPoint x: 468, startPoint y: 247, endPoint x: 449, endPoint y: 321, distance: 76.6
